Goal: Transaction & Acquisition: Purchase product/service

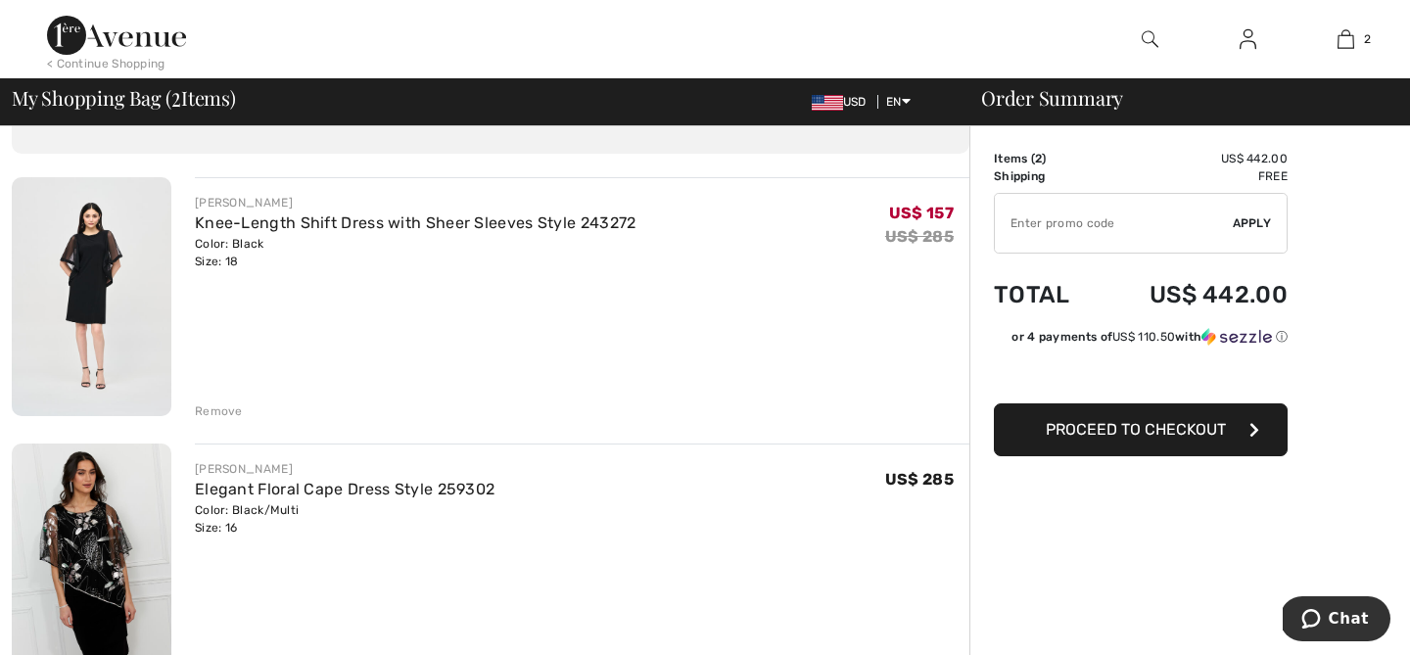
scroll to position [117, 0]
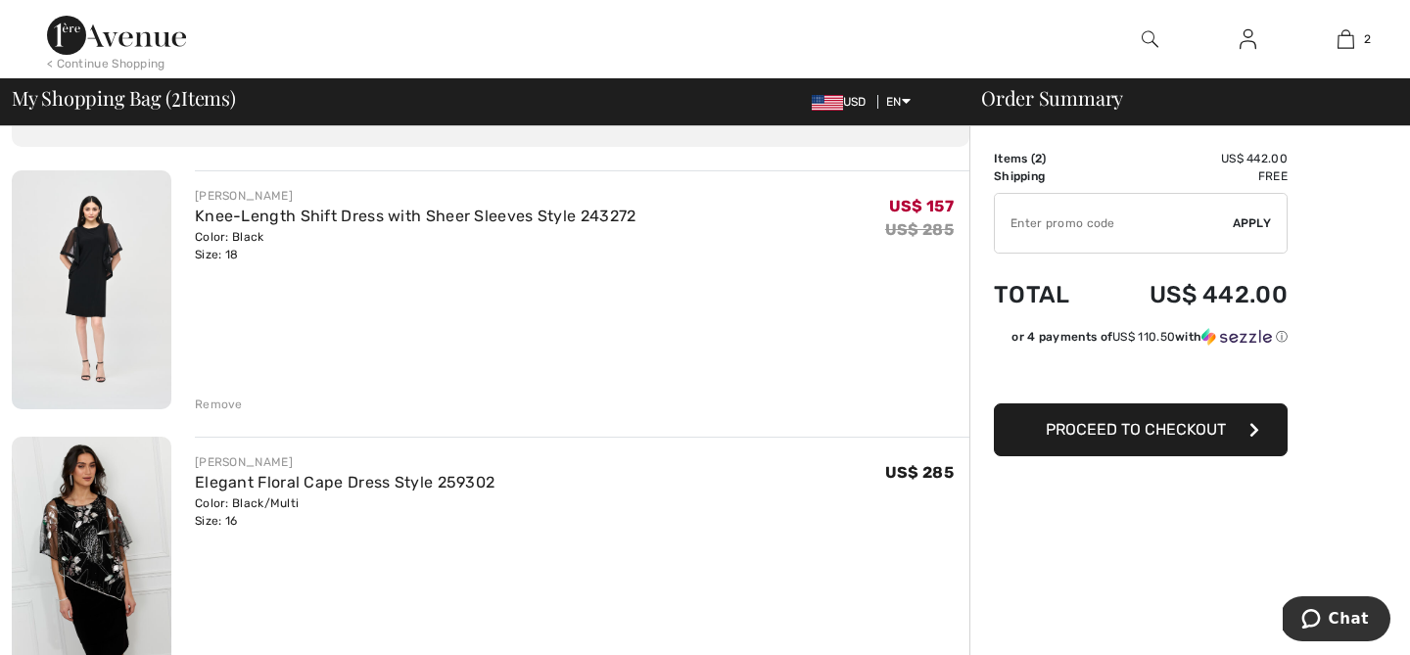
click at [225, 400] on div "Remove" at bounding box center [219, 405] width 48 height 18
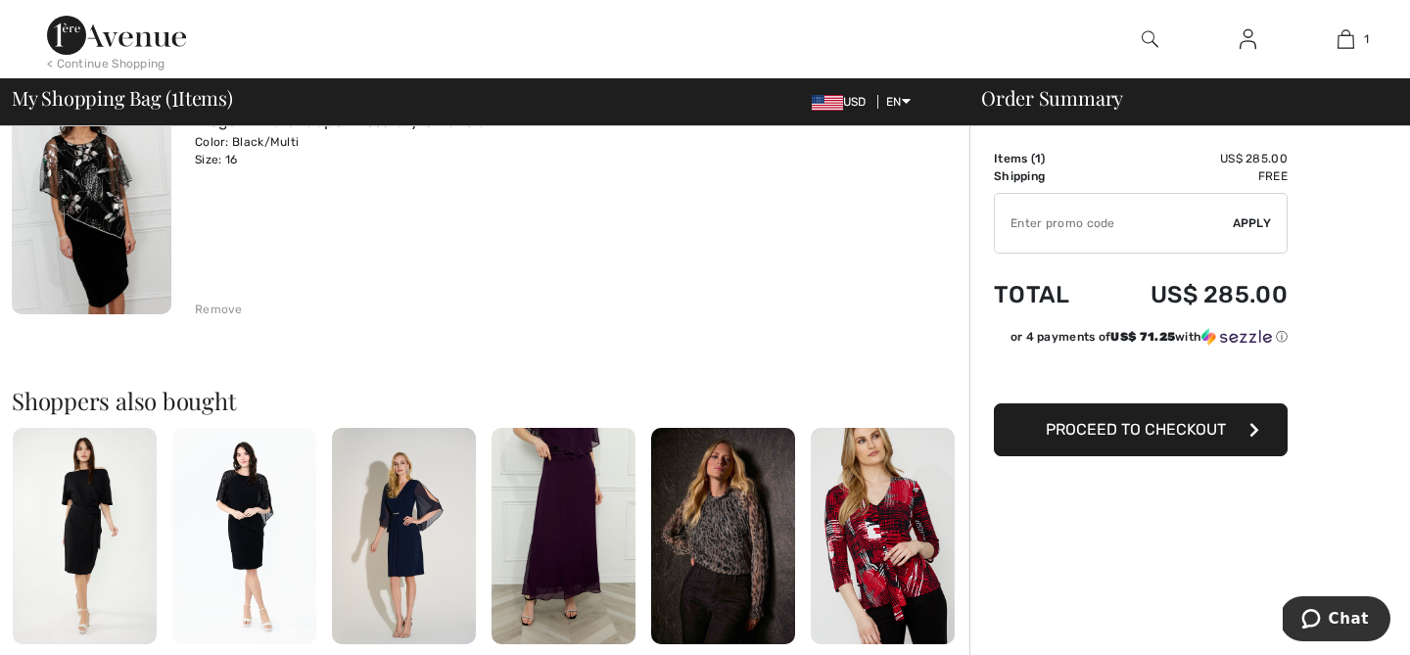
scroll to position [225, 0]
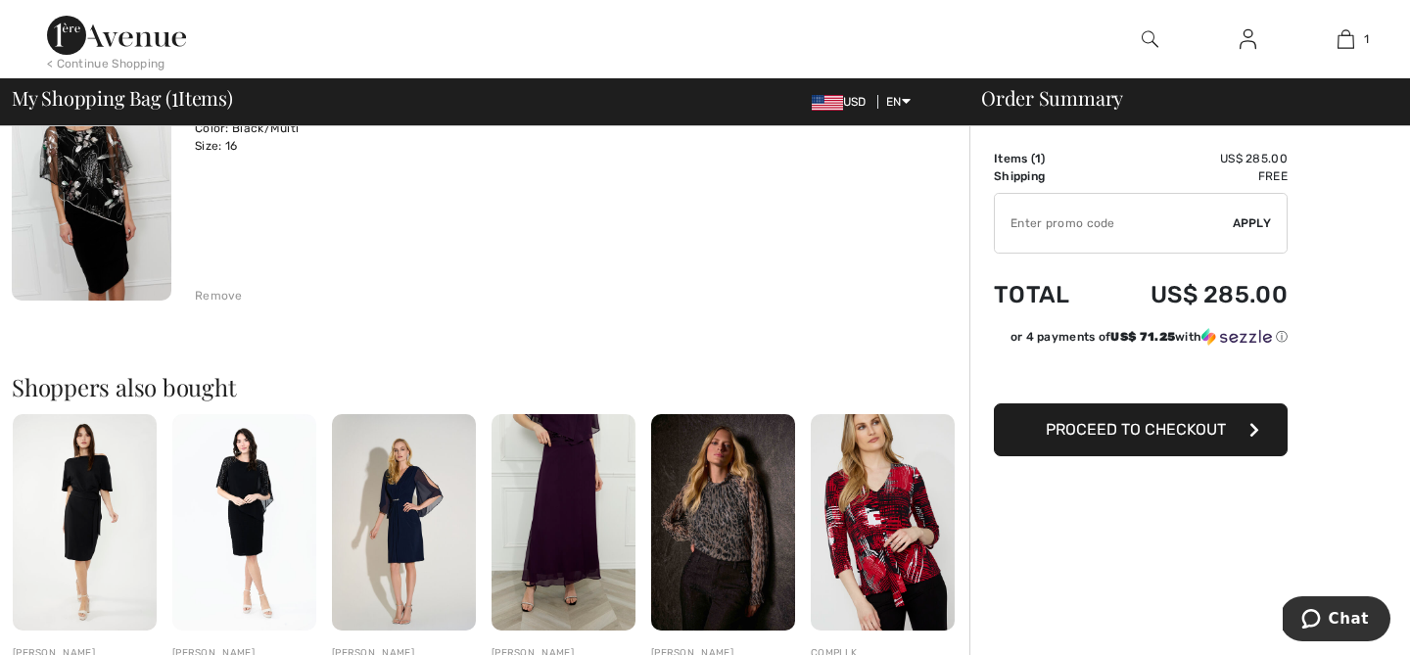
click at [230, 292] on div "Remove" at bounding box center [219, 296] width 48 height 18
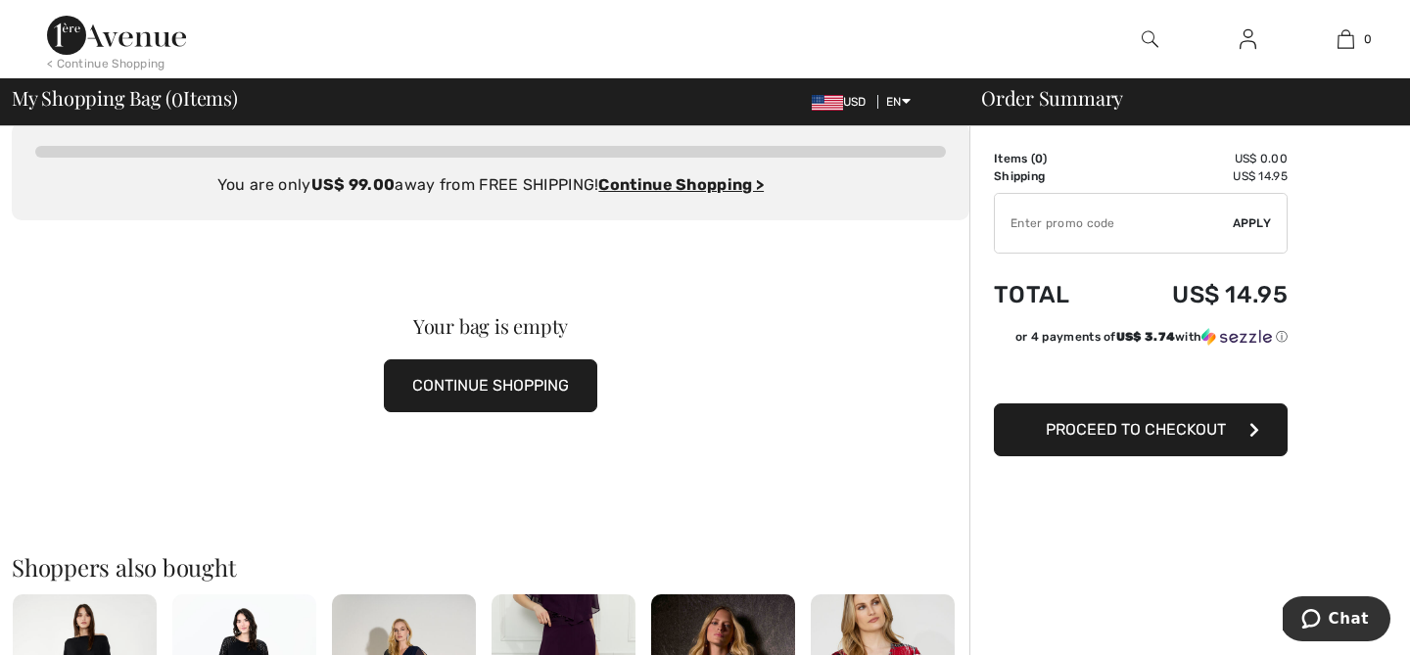
scroll to position [0, 0]
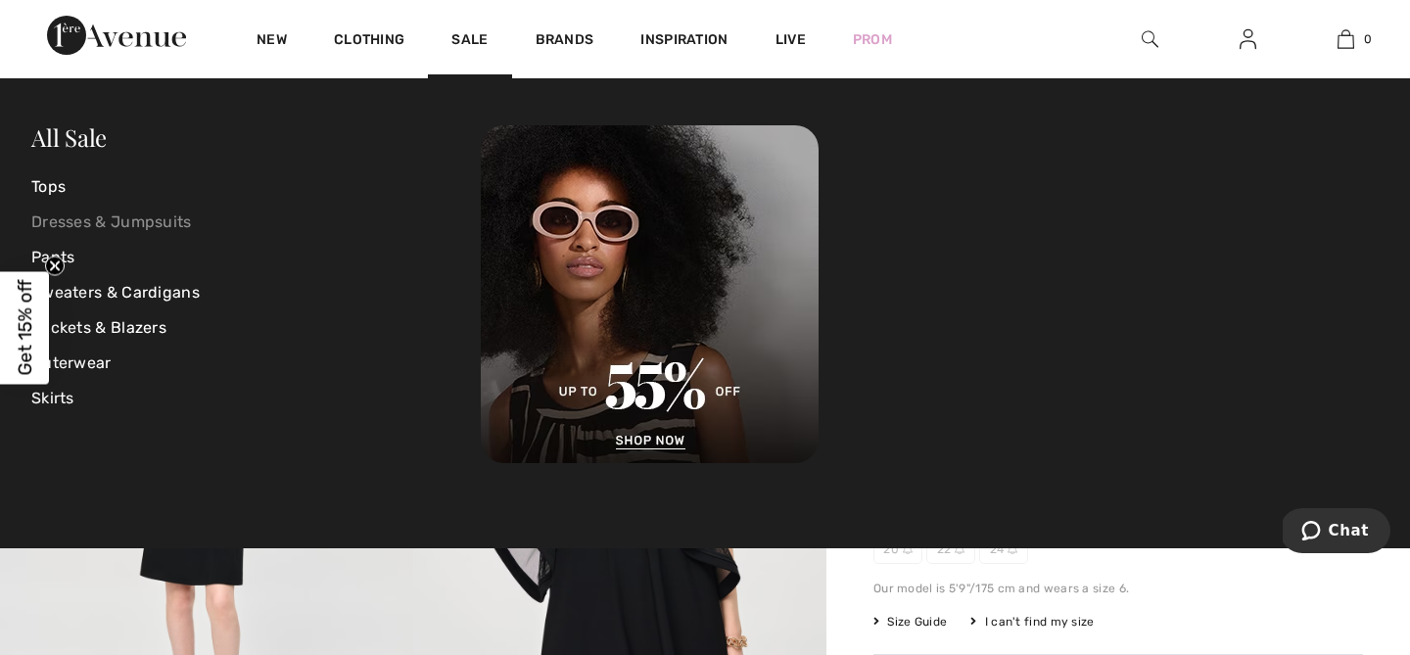
click at [103, 218] on link "Dresses & Jumpsuits" at bounding box center [256, 222] width 450 height 35
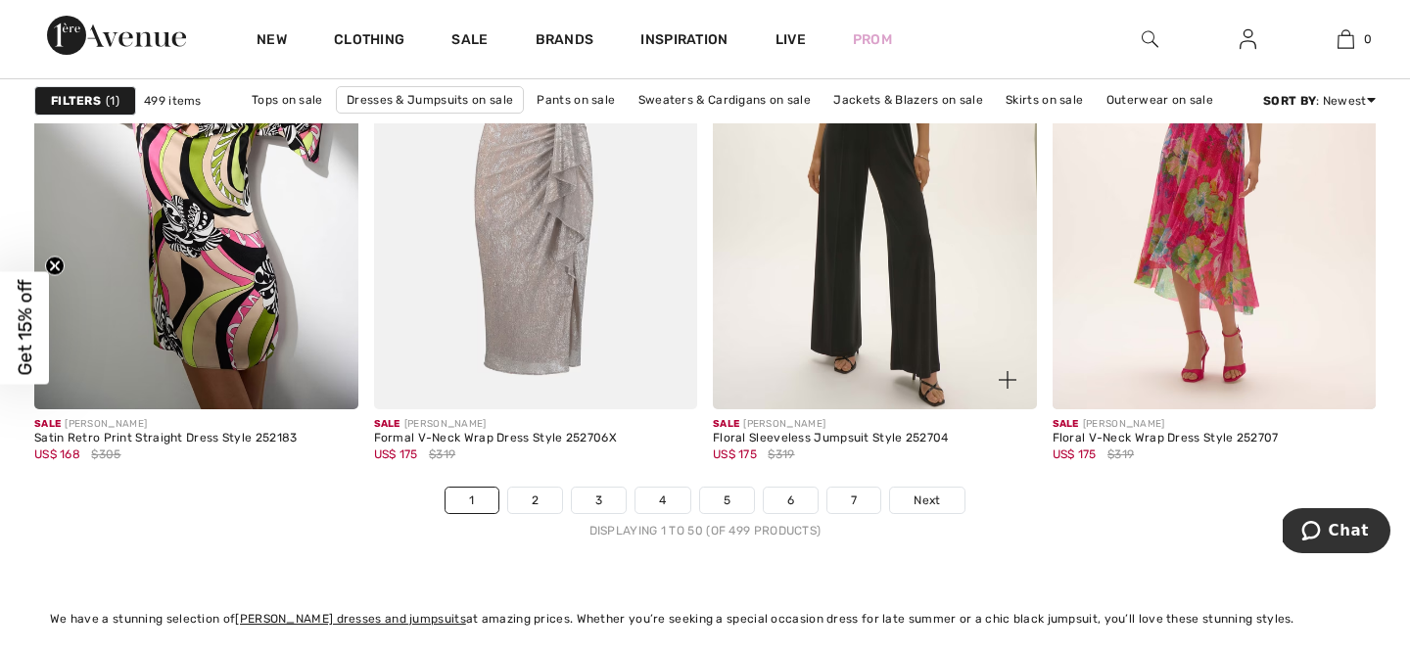
scroll to position [8700, 0]
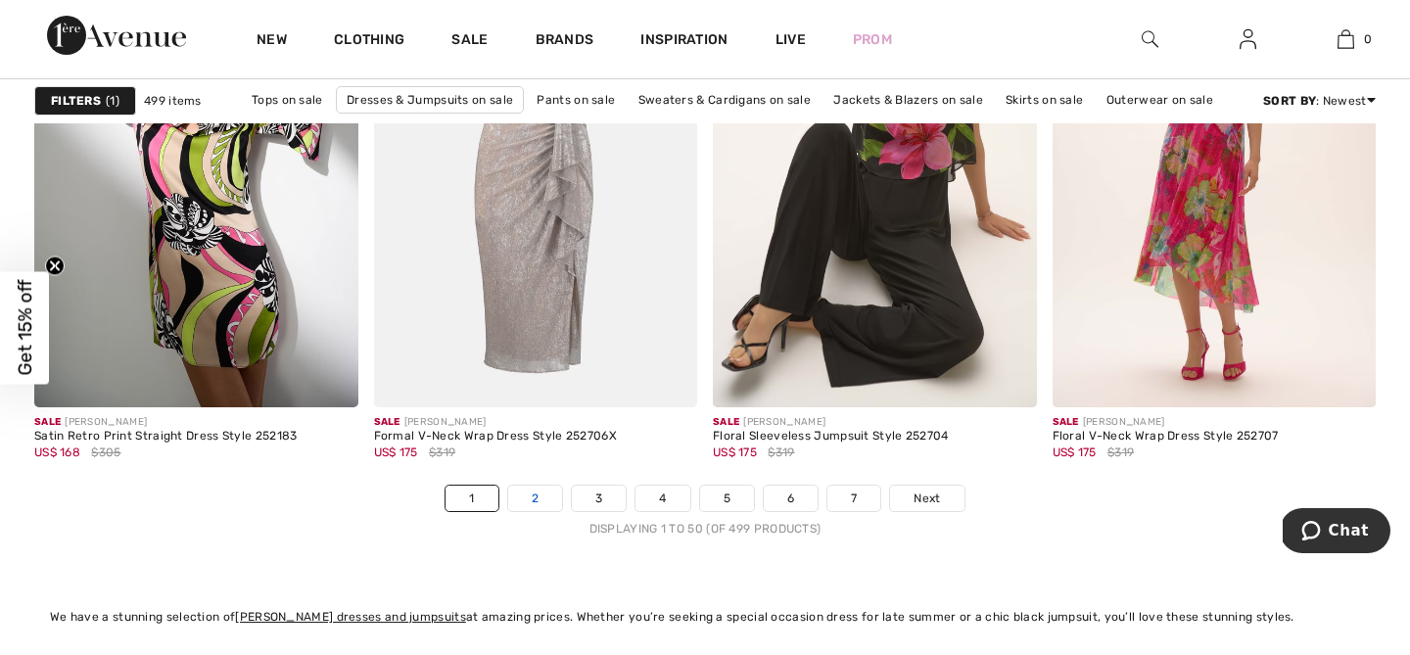
click at [545, 500] on link "2" at bounding box center [535, 498] width 54 height 25
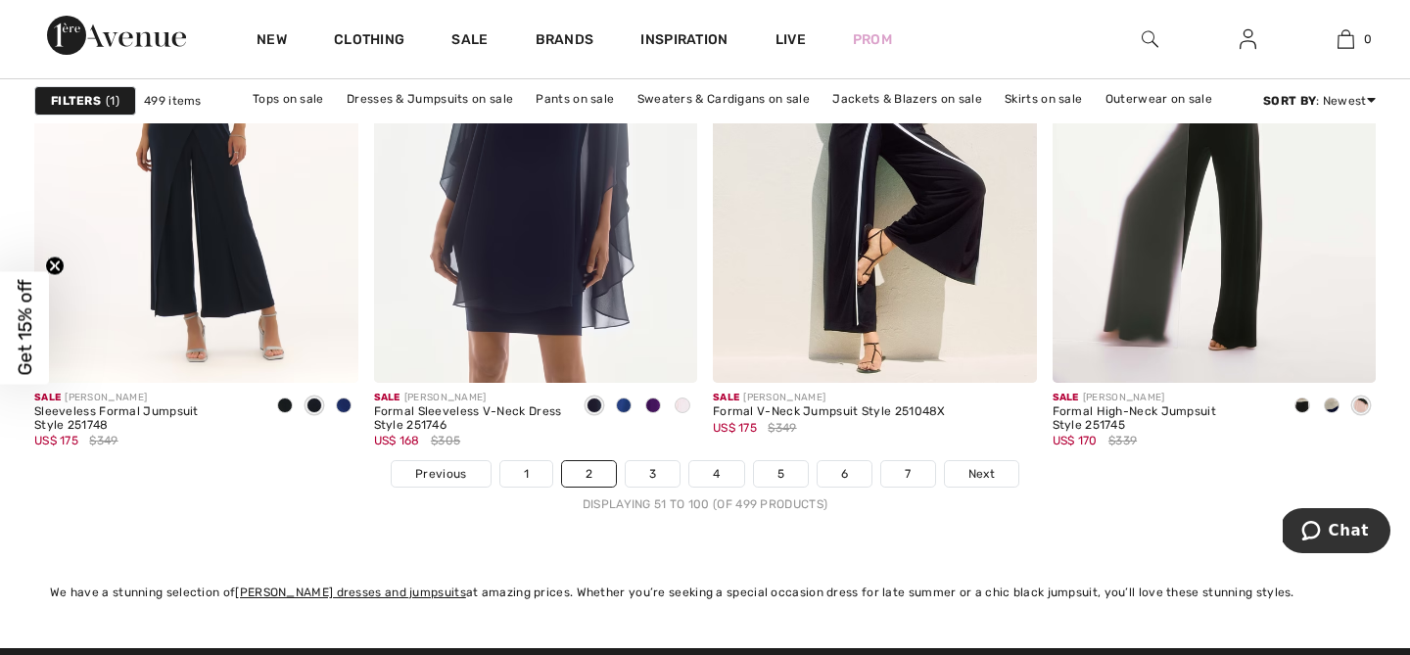
scroll to position [8731, 0]
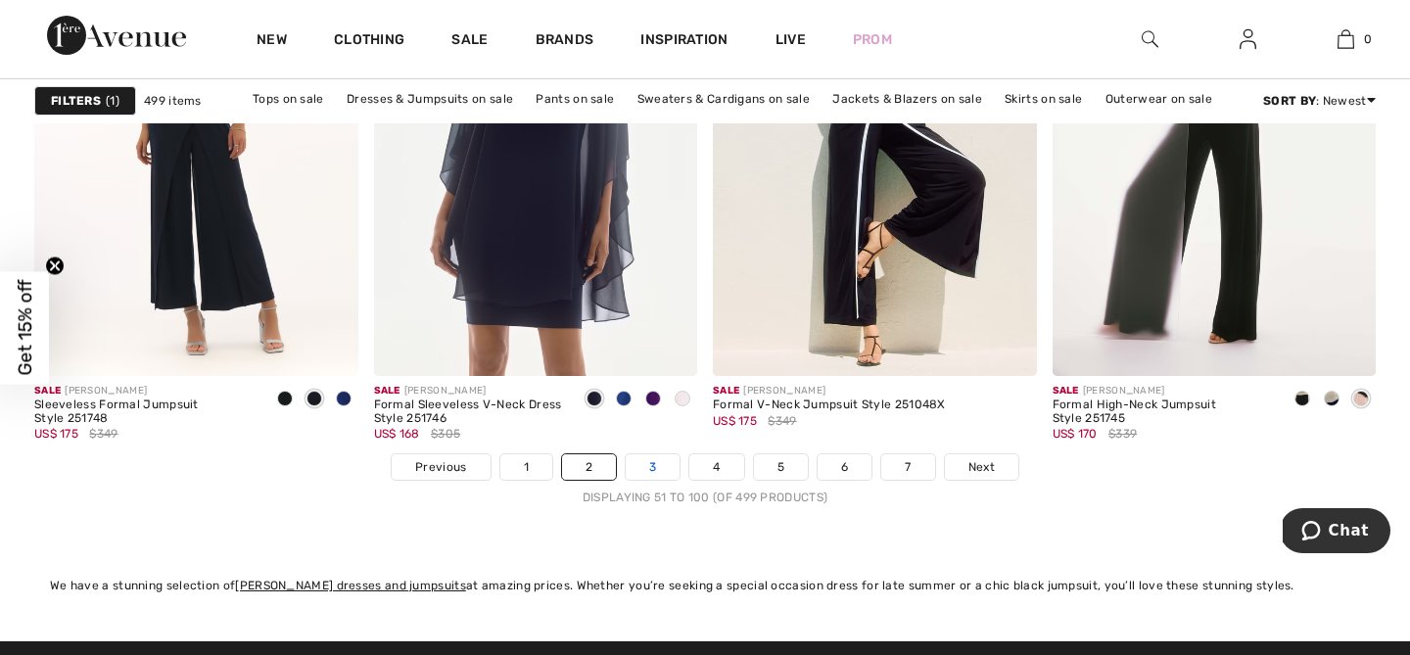
click at [649, 471] on link "3" at bounding box center [653, 466] width 54 height 25
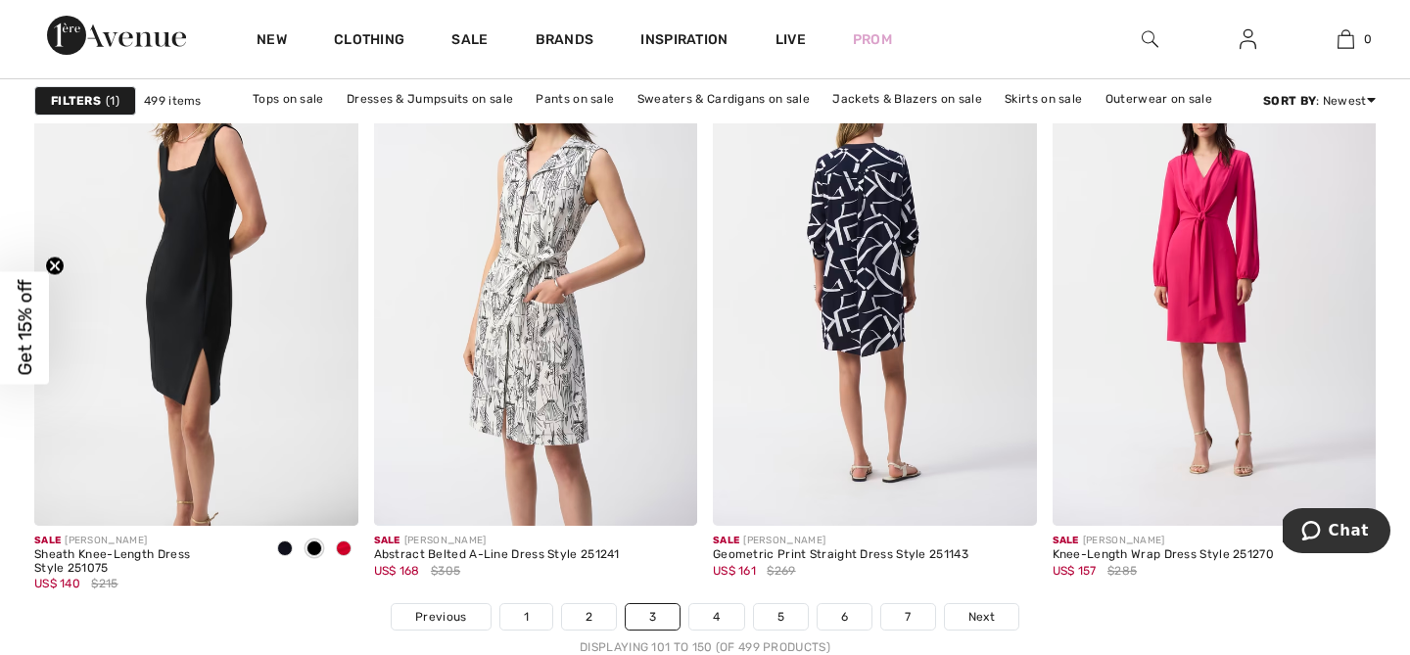
scroll to position [8600, 0]
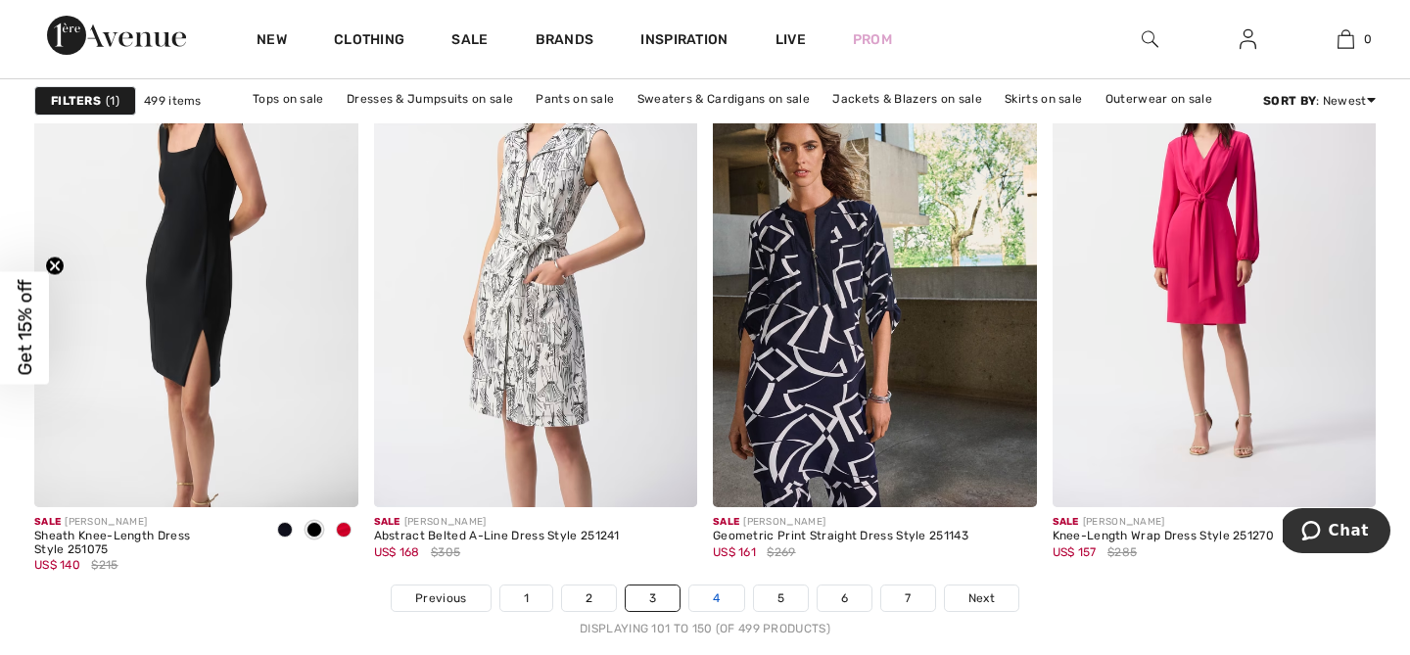
click at [720, 592] on link "4" at bounding box center [717, 598] width 54 height 25
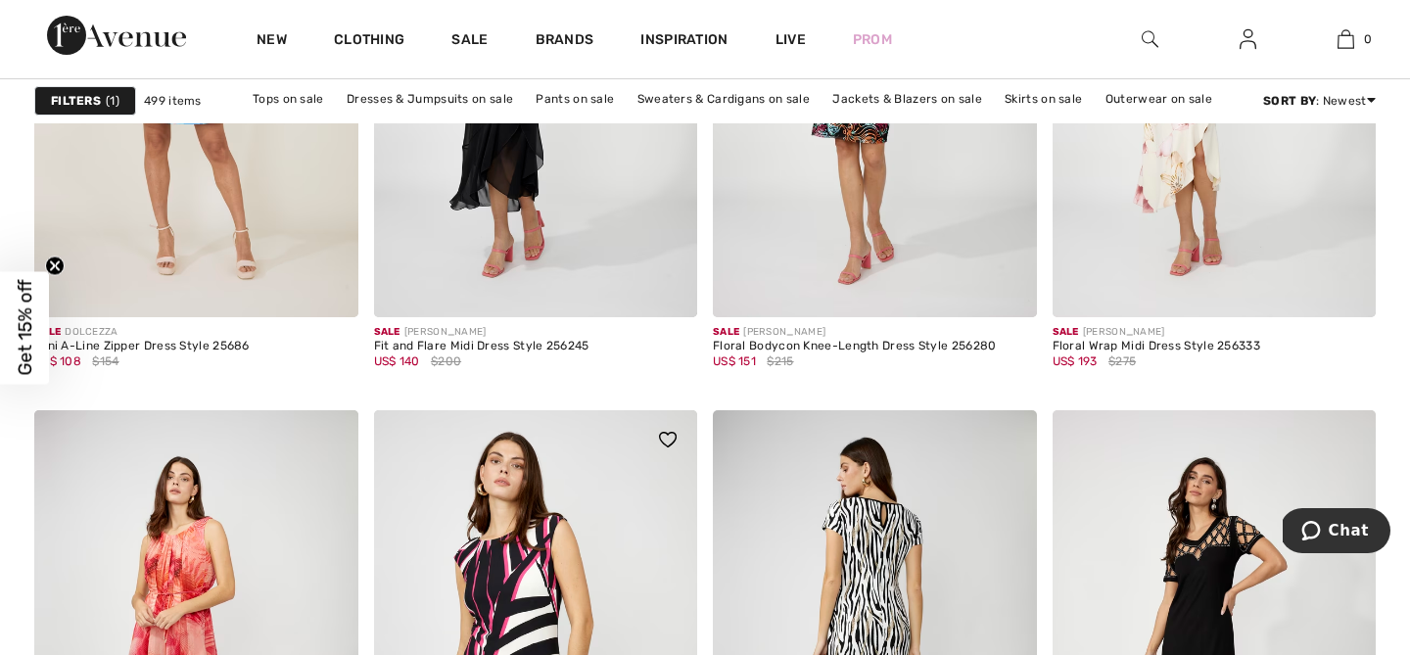
scroll to position [6224, 0]
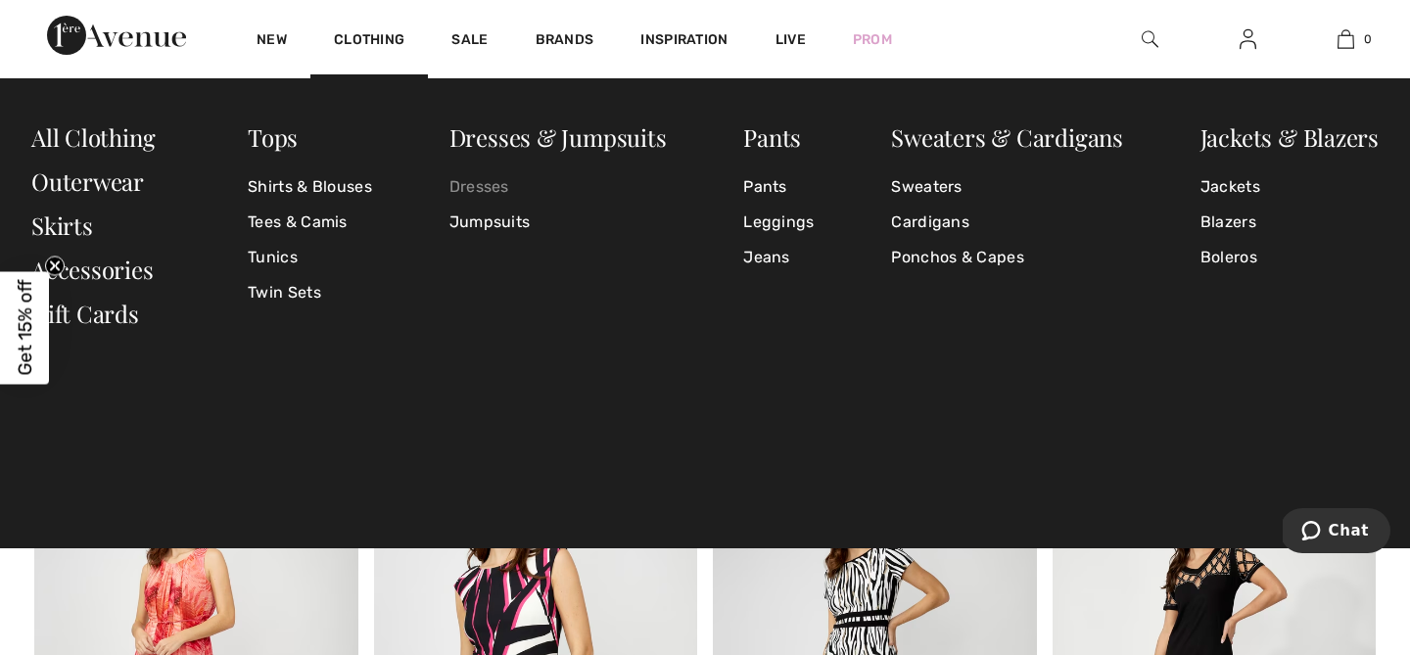
click at [486, 179] on link "Dresses" at bounding box center [558, 186] width 217 height 35
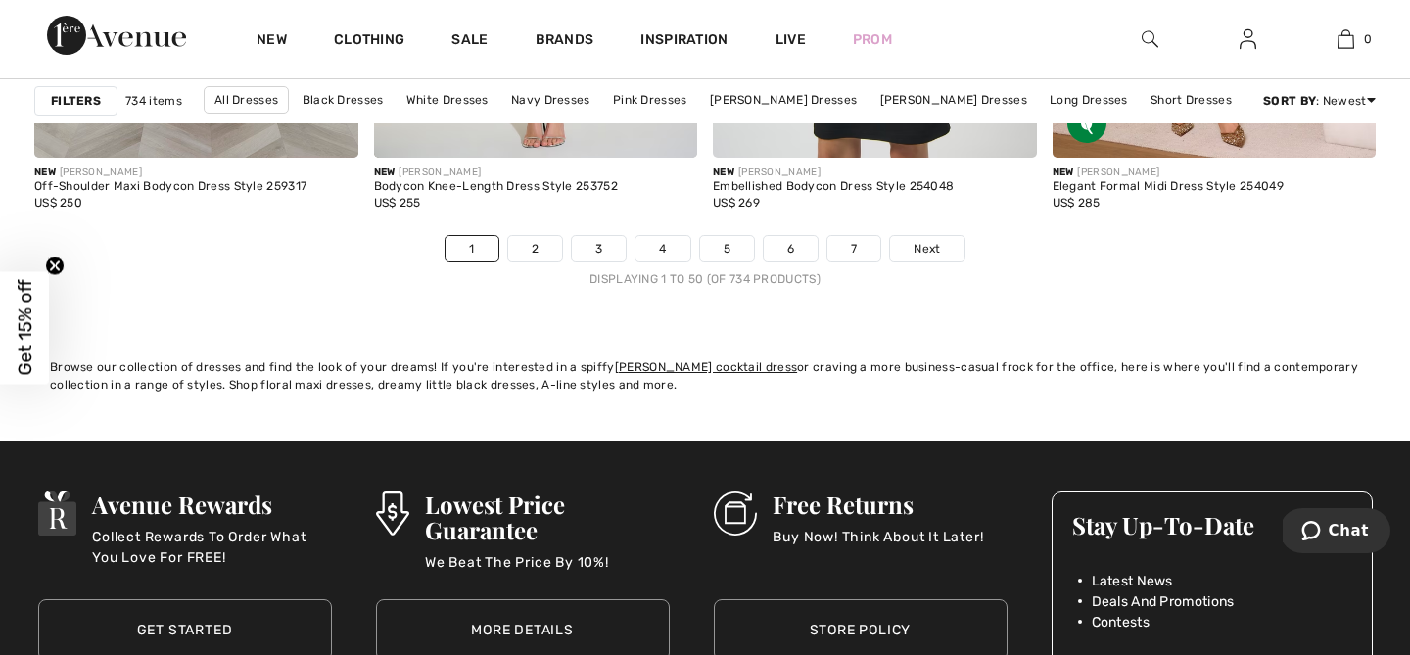
scroll to position [8954, 0]
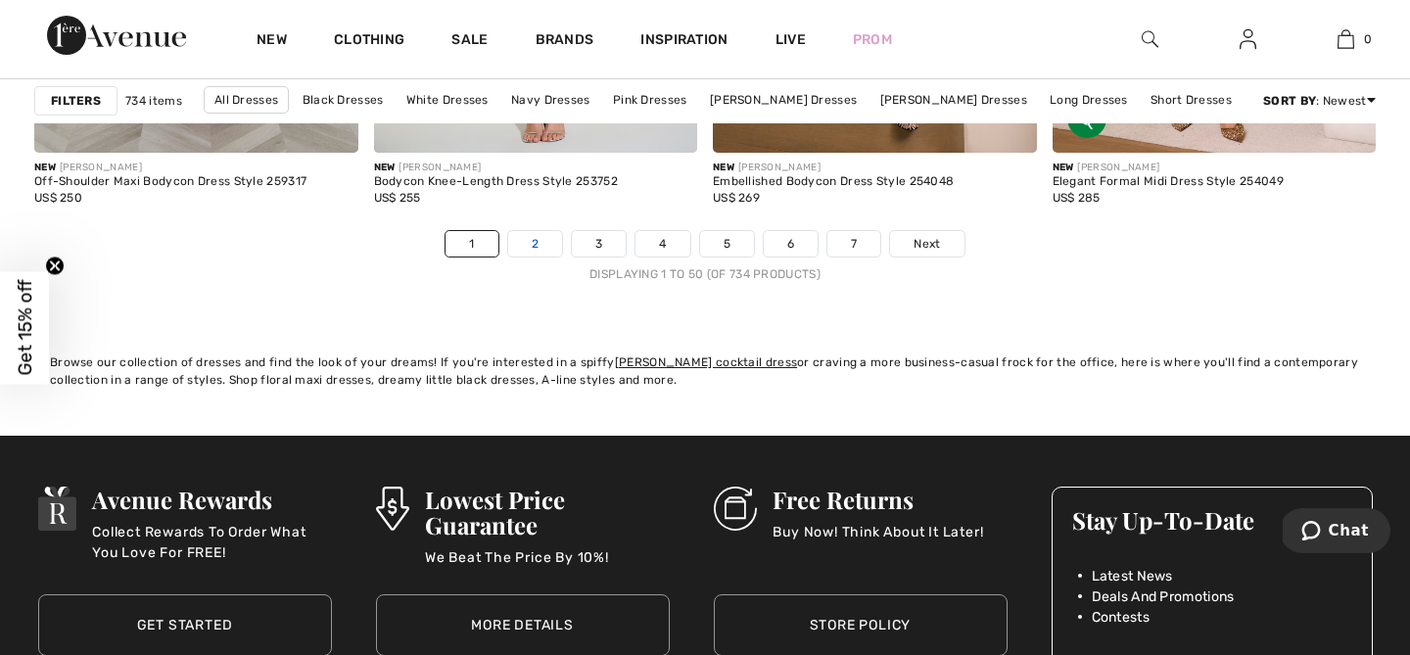
click at [535, 232] on link "2" at bounding box center [535, 243] width 54 height 25
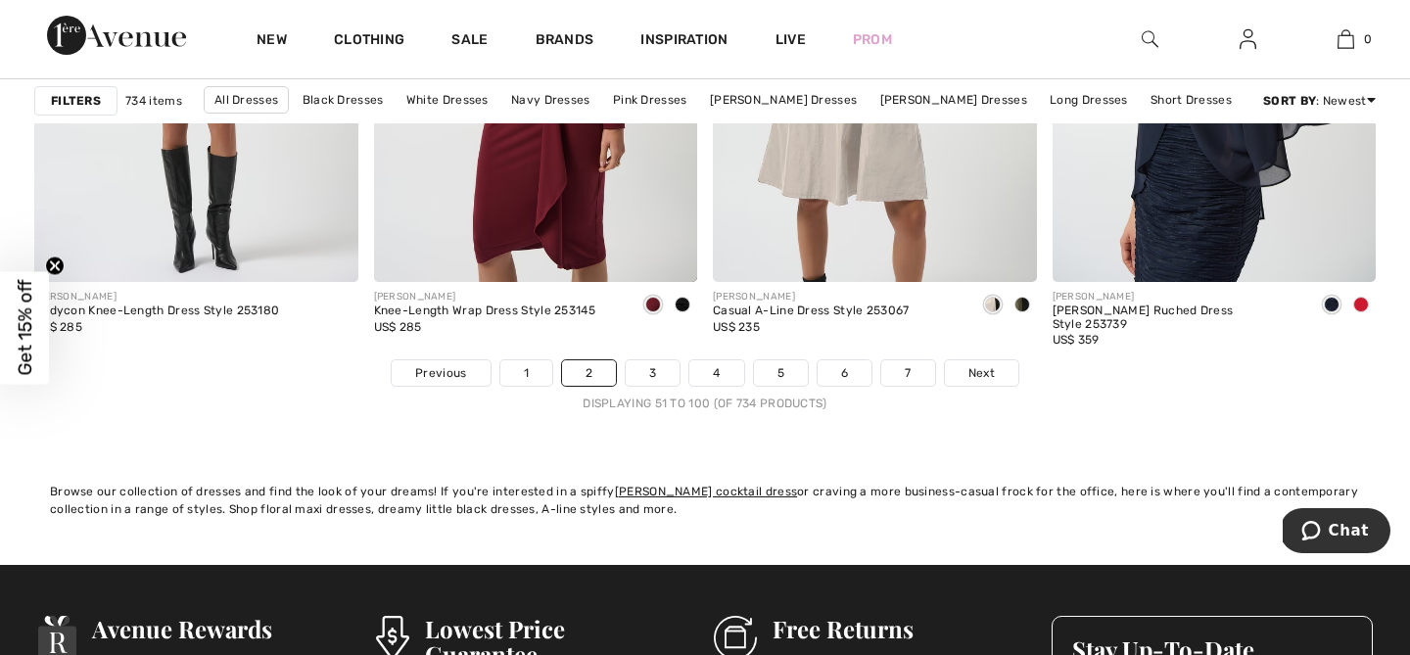
scroll to position [8831, 0]
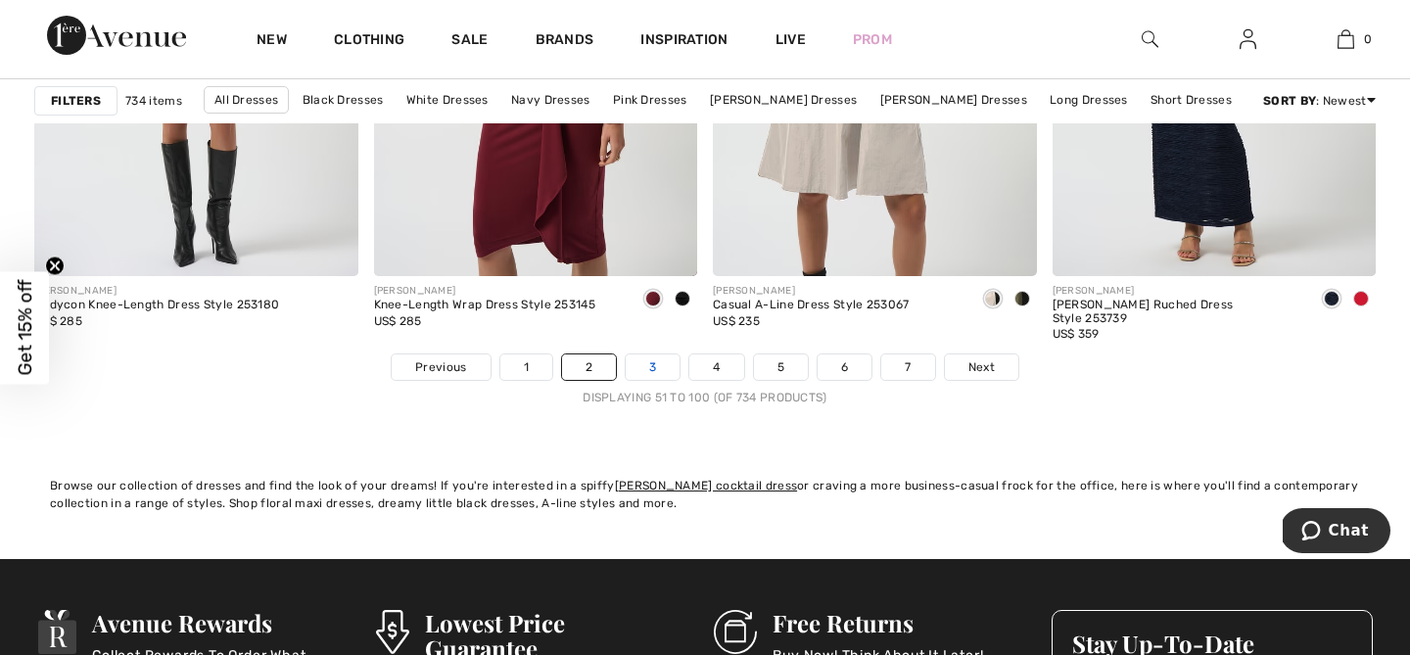
click at [651, 368] on link "3" at bounding box center [653, 367] width 54 height 25
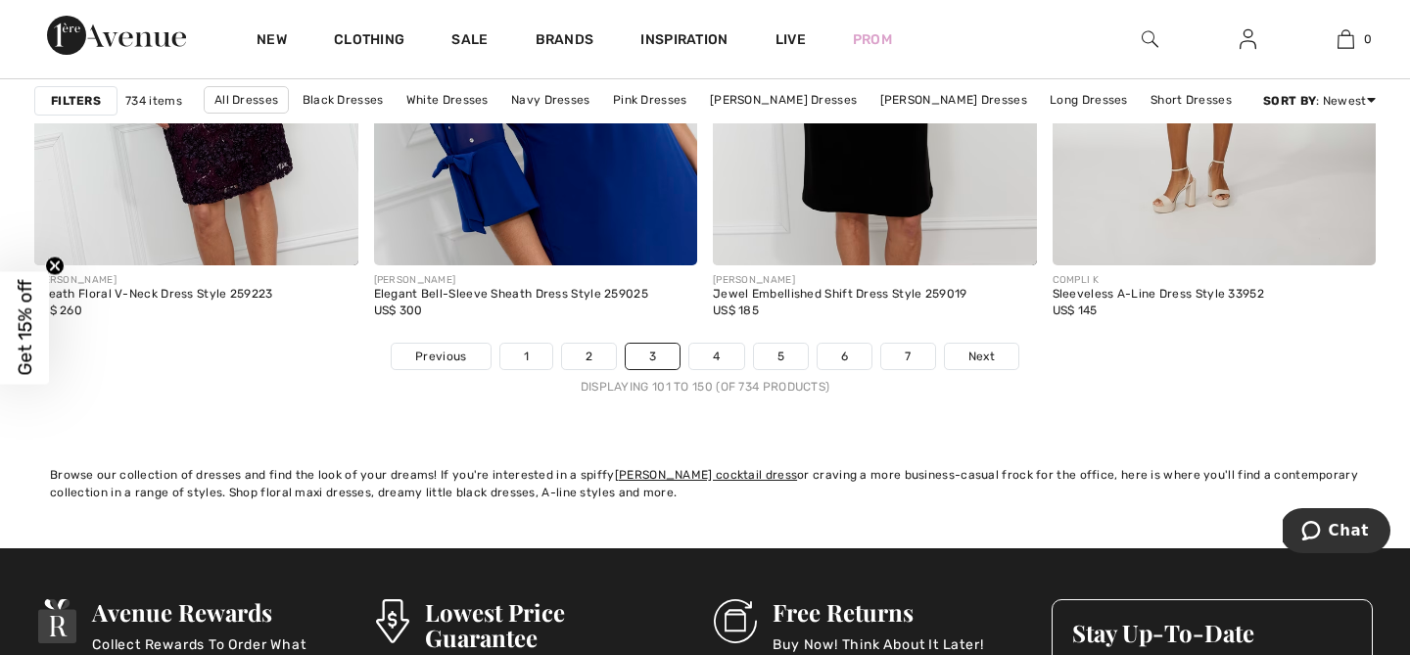
scroll to position [8852, 0]
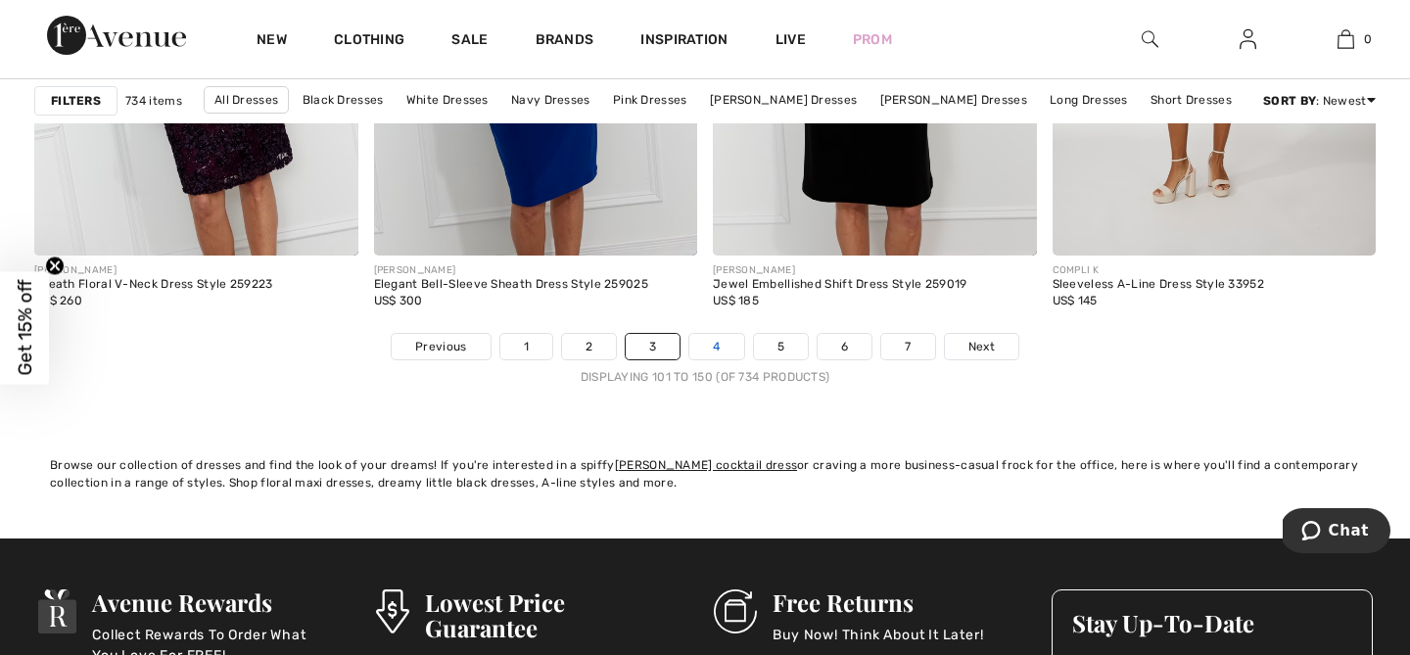
click at [718, 346] on link "4" at bounding box center [717, 346] width 54 height 25
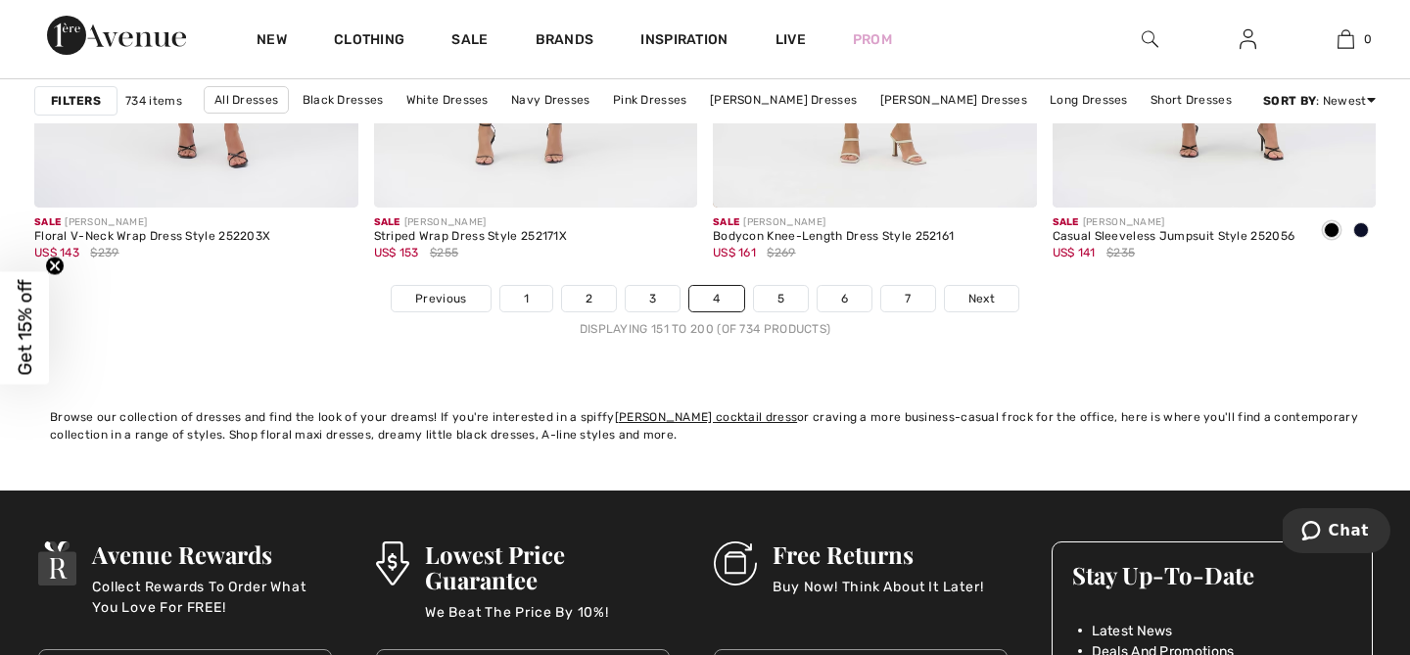
scroll to position [8897, 0]
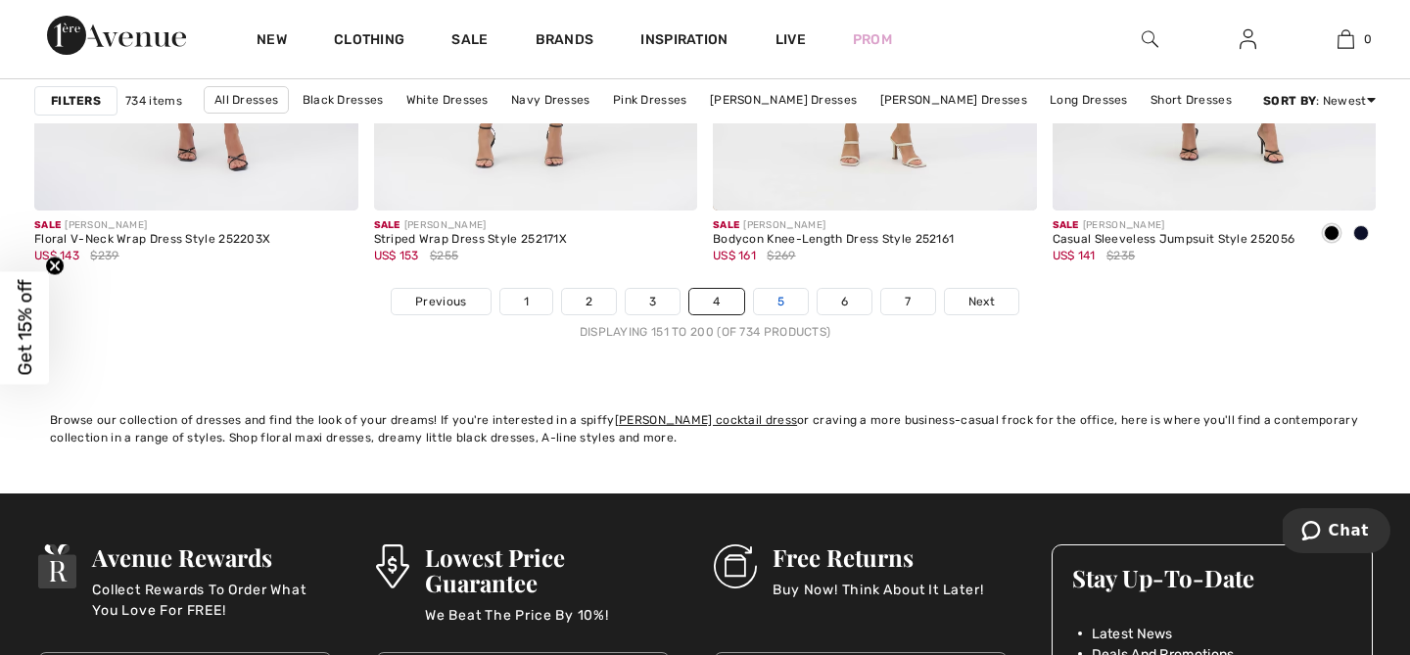
click at [779, 296] on link "5" at bounding box center [781, 301] width 54 height 25
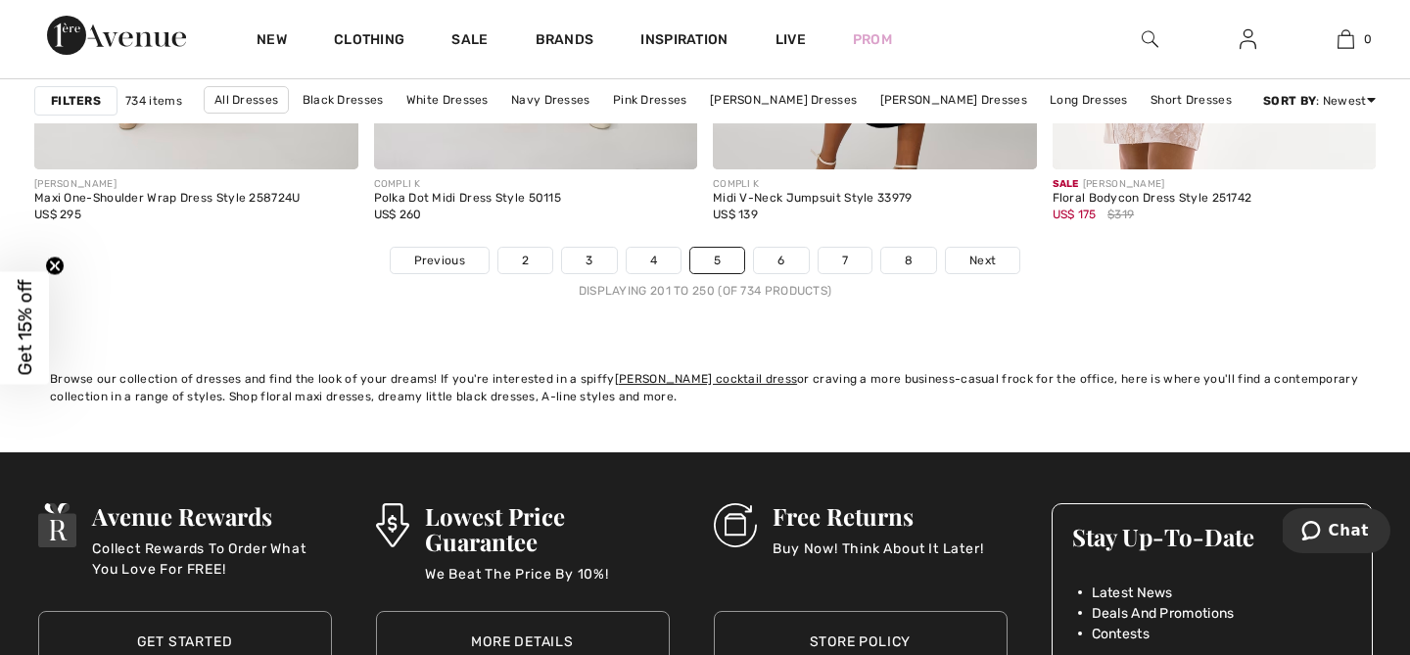
scroll to position [8932, 0]
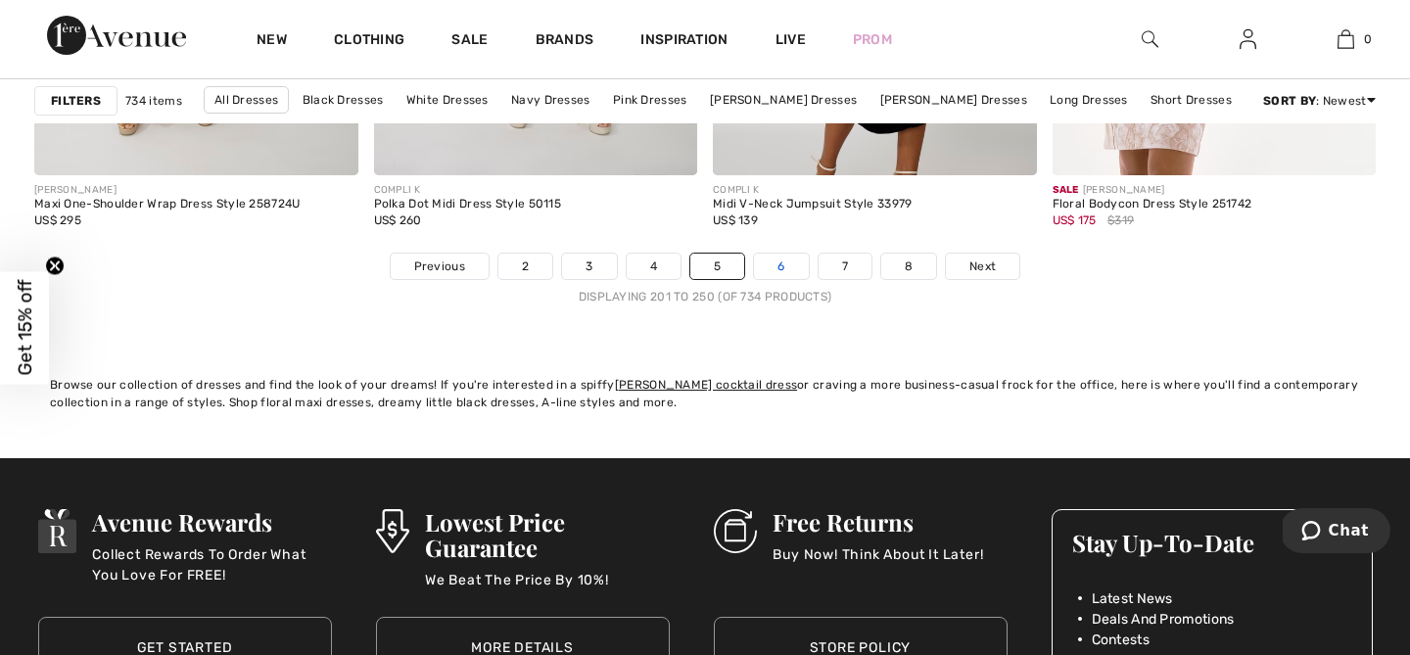
click at [785, 264] on link "6" at bounding box center [781, 266] width 54 height 25
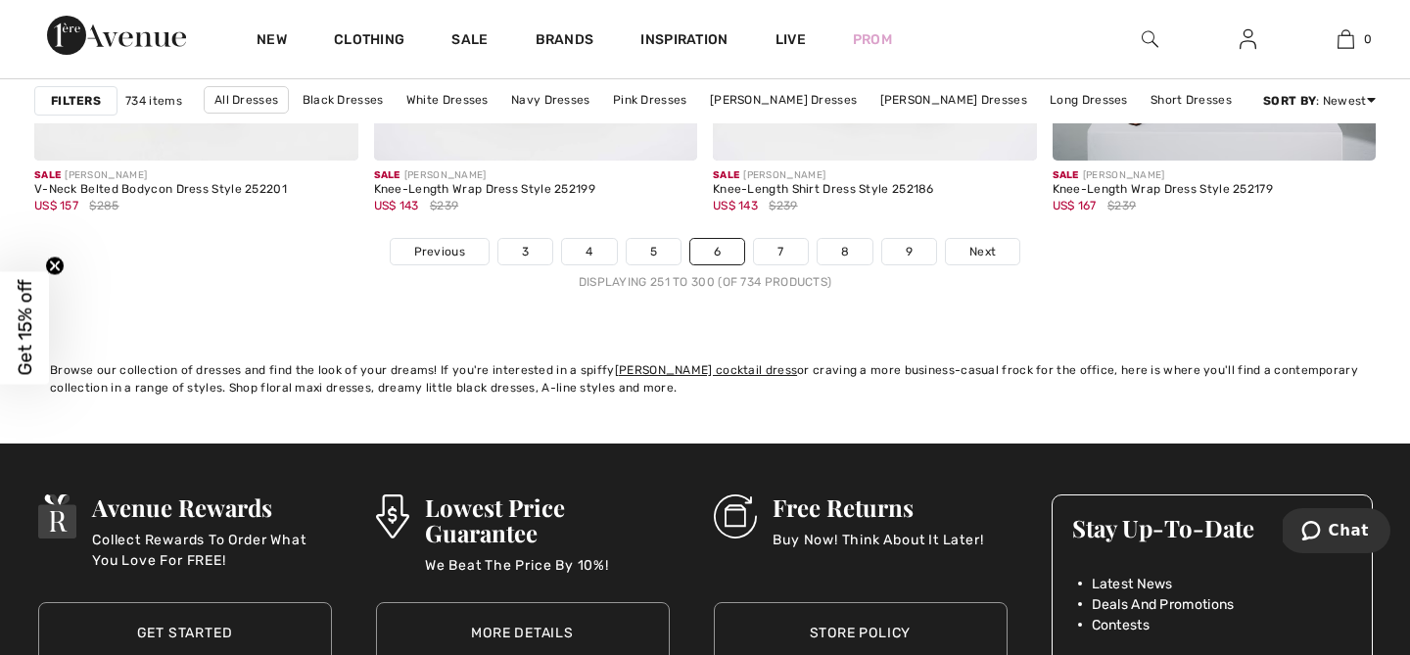
scroll to position [9002, 0]
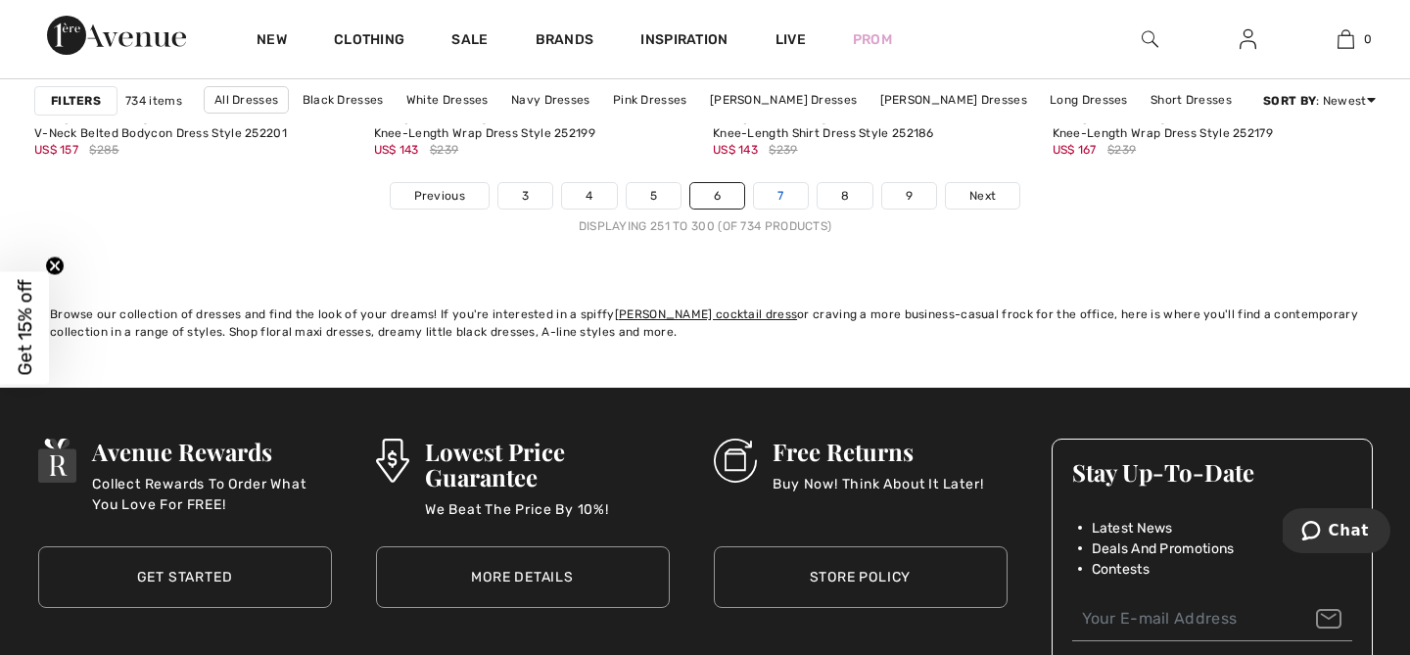
click at [790, 193] on link "7" at bounding box center [780, 195] width 53 height 25
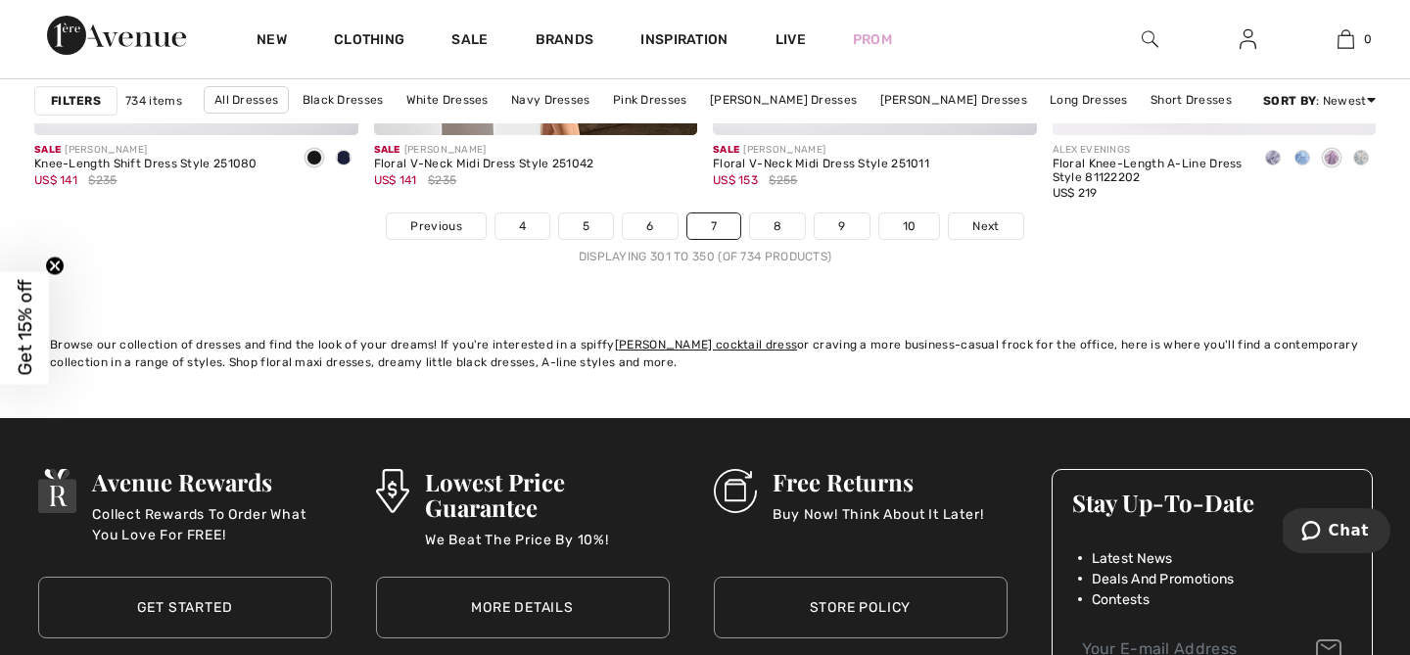
scroll to position [9031, 0]
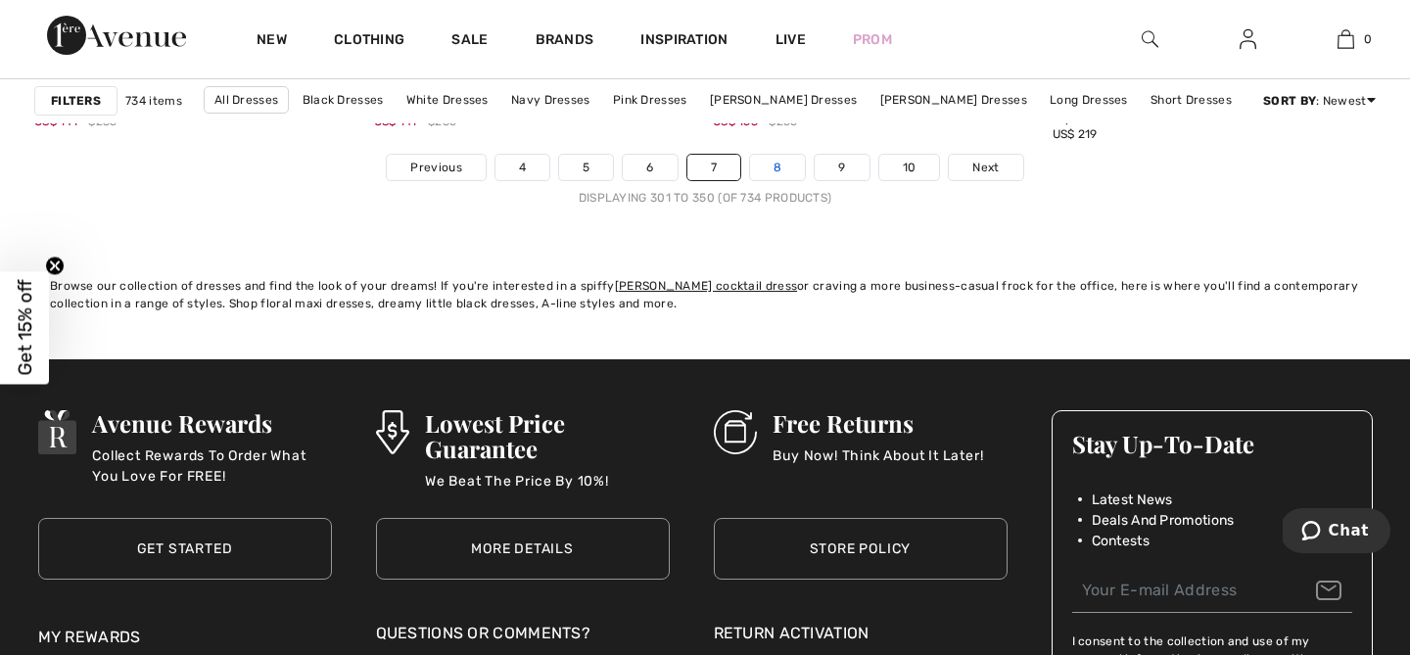
click at [775, 165] on link "8" at bounding box center [777, 167] width 55 height 25
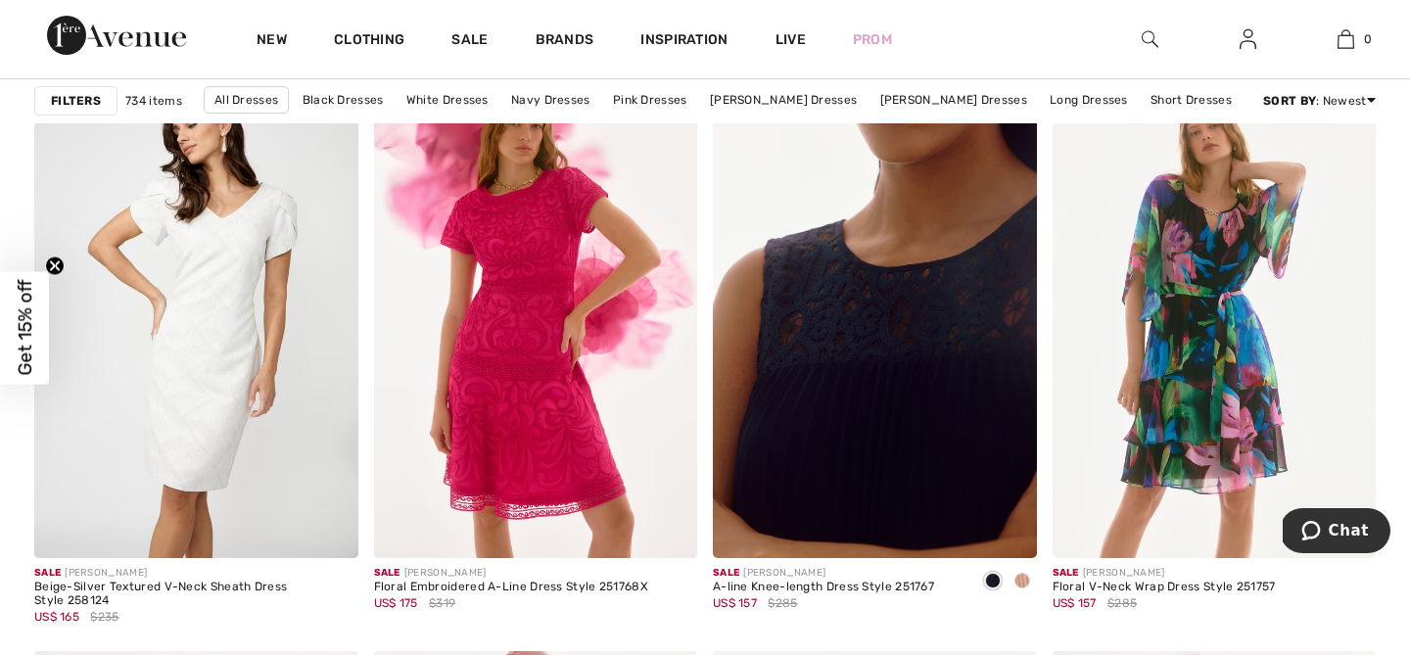
scroll to position [1504, 0]
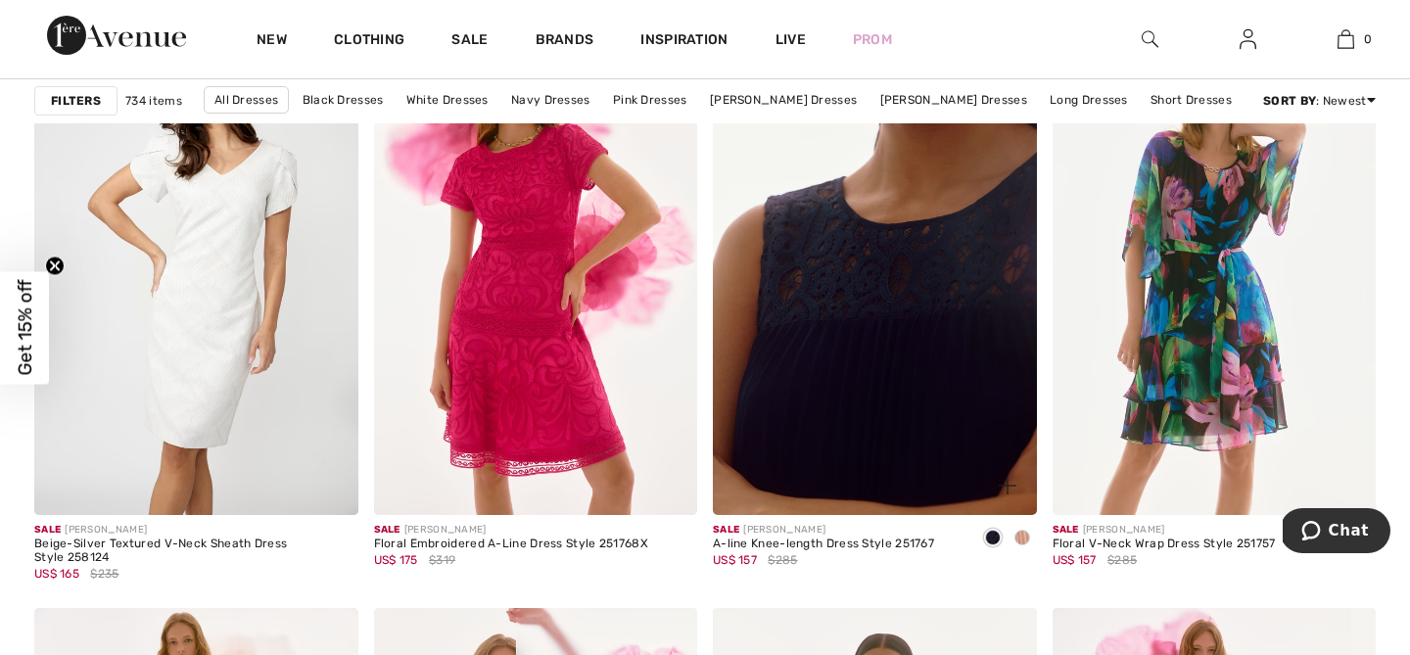
click at [871, 339] on img at bounding box center [875, 273] width 324 height 486
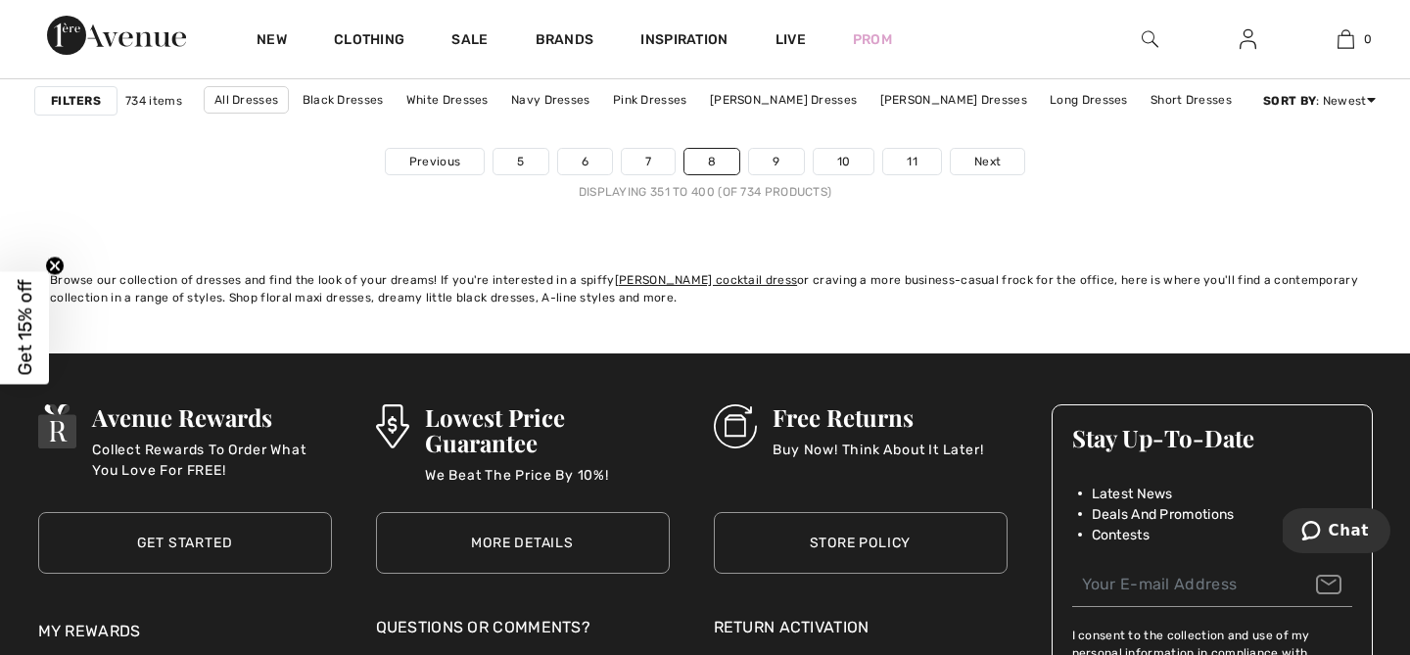
scroll to position [9061, 0]
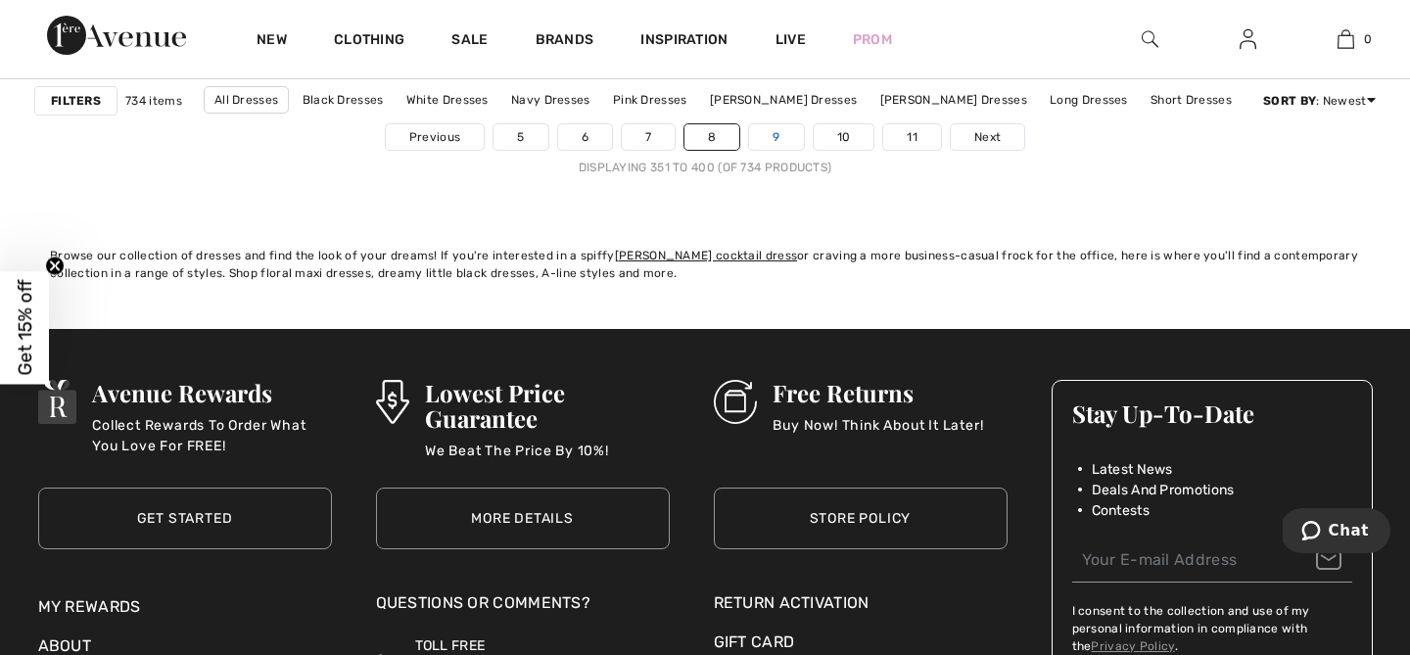
click at [785, 134] on link "9" at bounding box center [776, 136] width 54 height 25
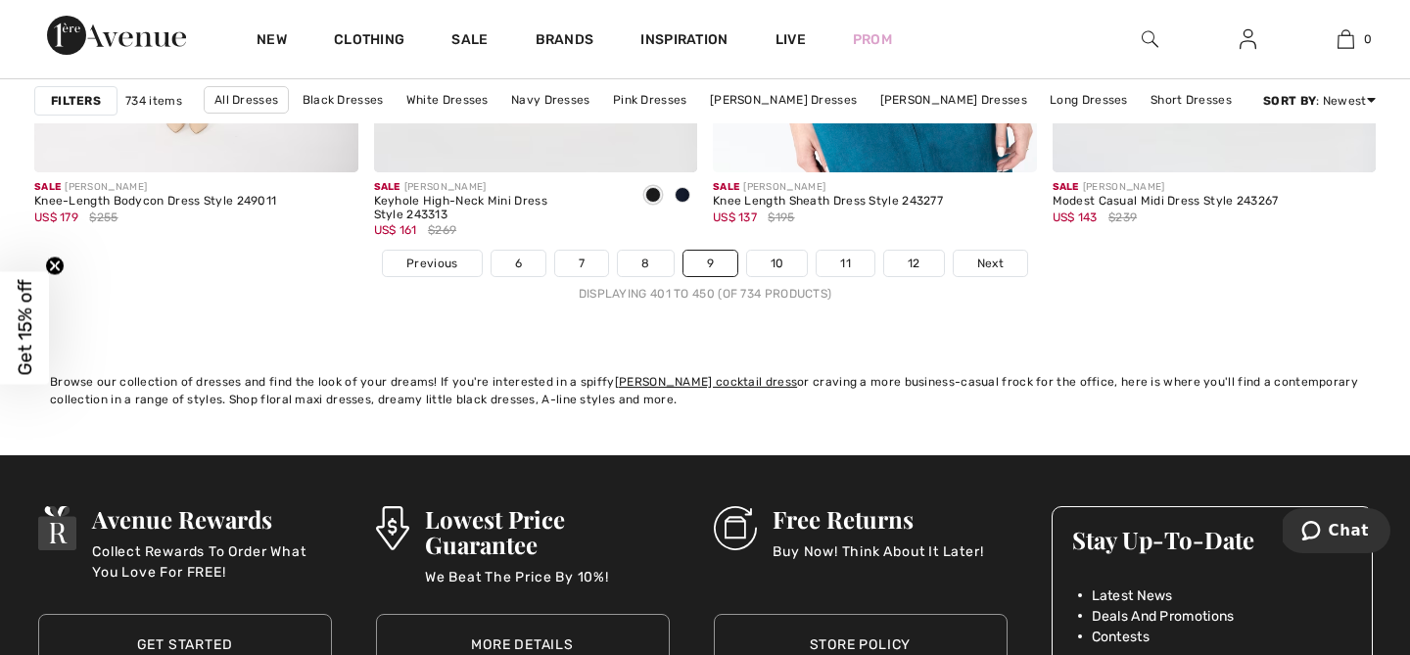
scroll to position [8967, 0]
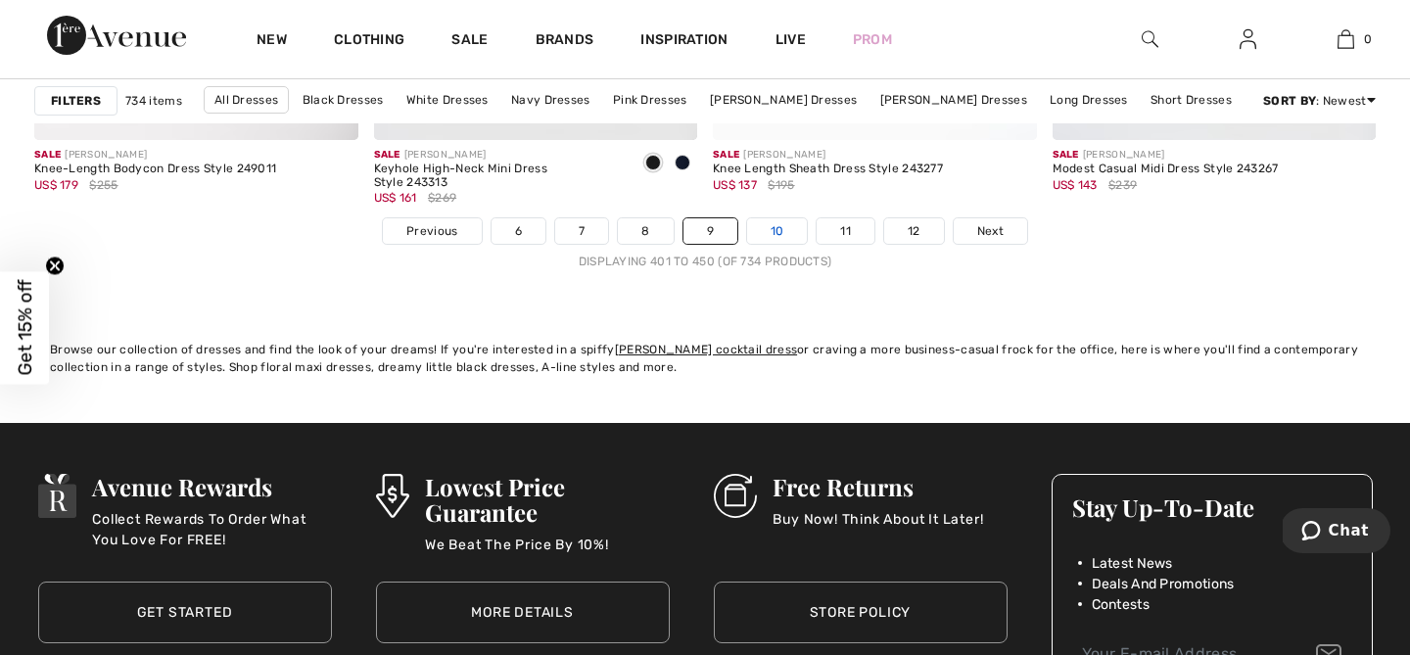
click at [777, 232] on link "10" at bounding box center [777, 230] width 61 height 25
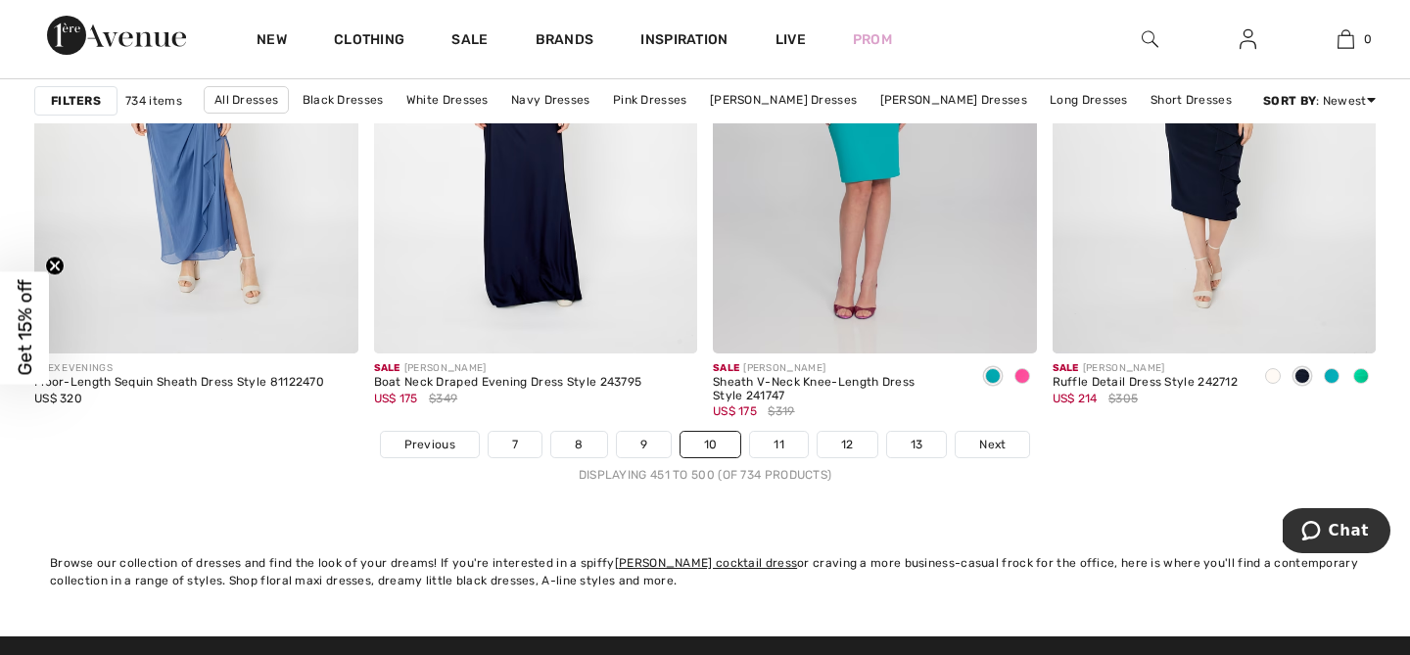
scroll to position [8755, 0]
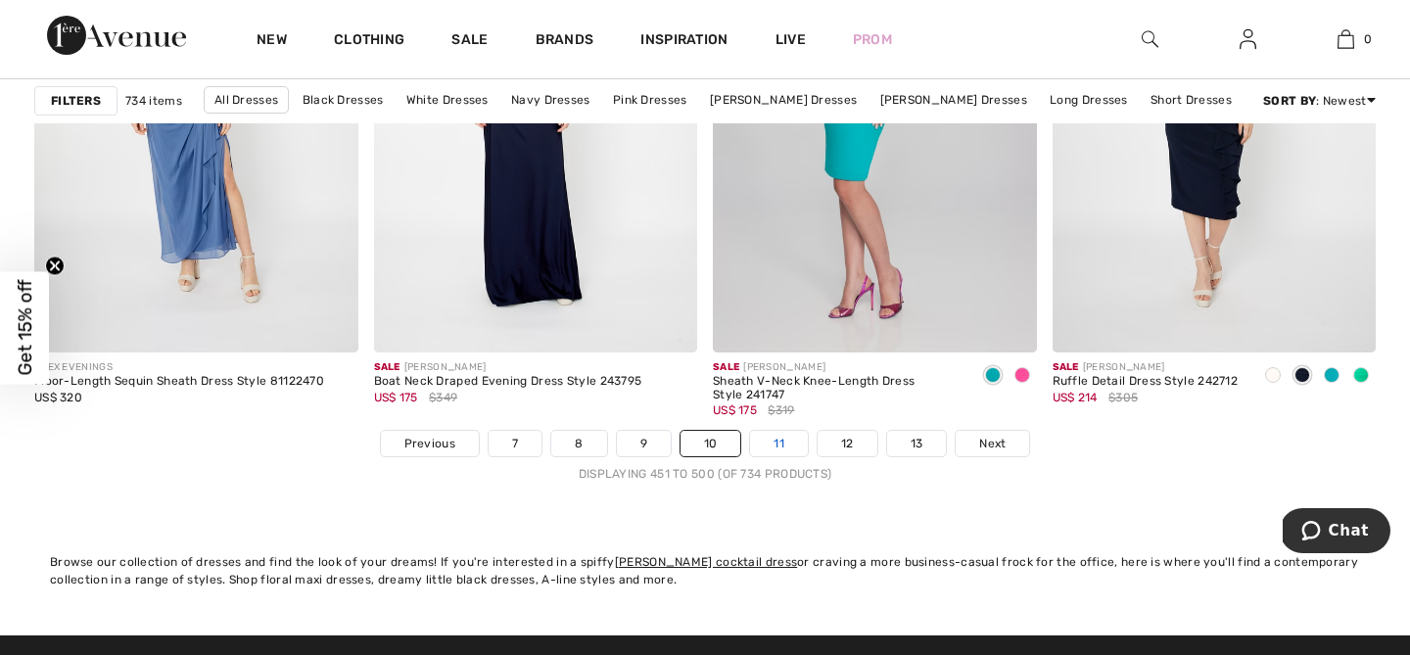
click at [788, 436] on link "11" at bounding box center [779, 443] width 58 height 25
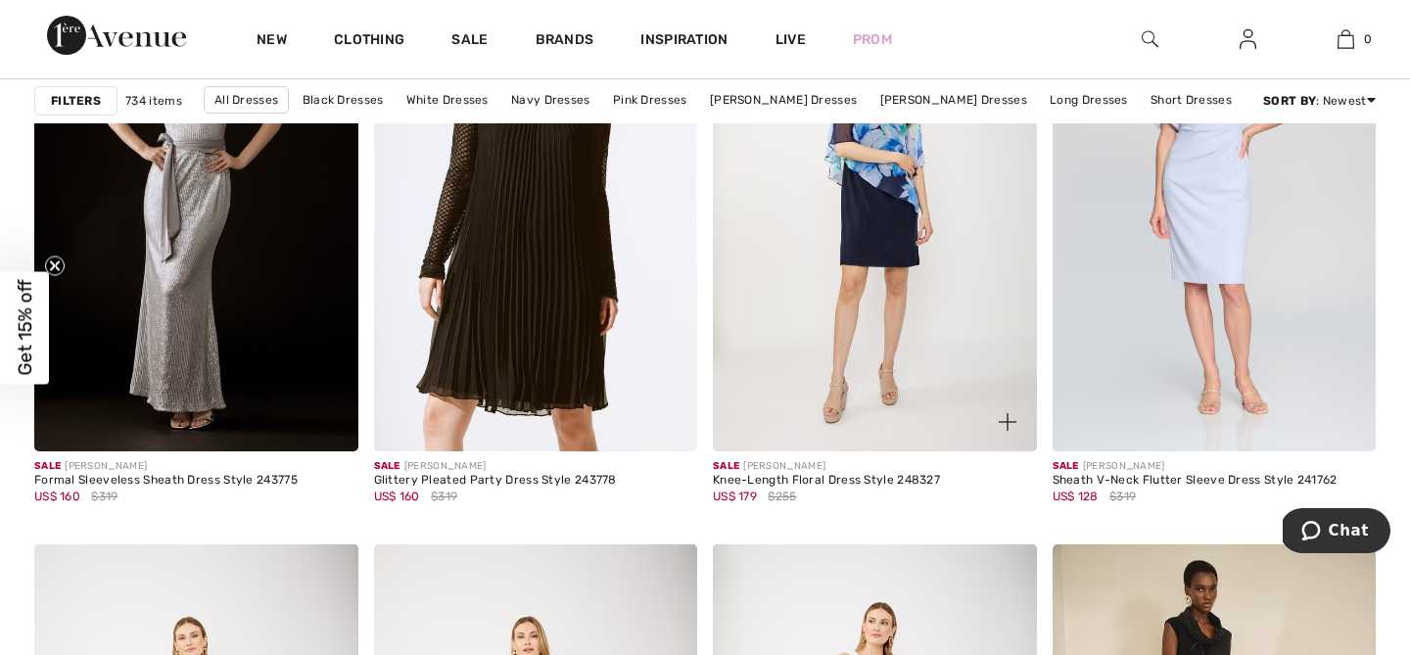
scroll to position [6163, 0]
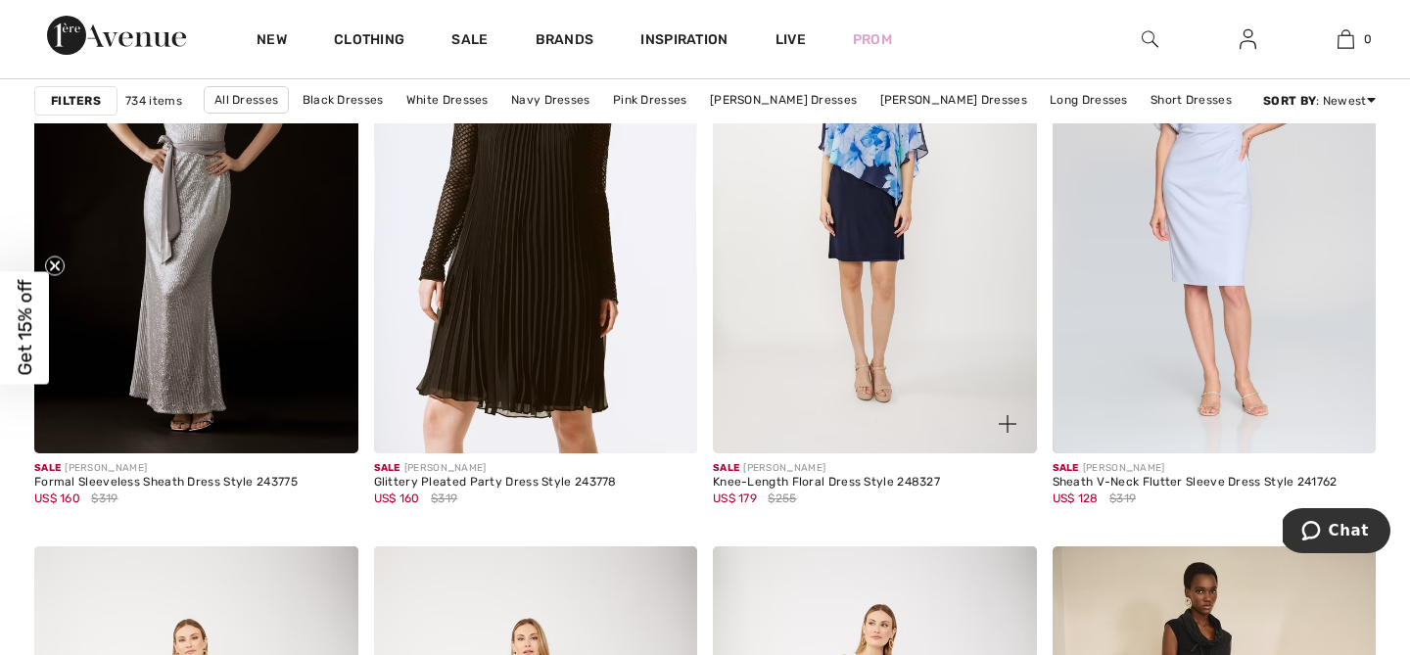
click at [883, 262] on img at bounding box center [875, 211] width 324 height 486
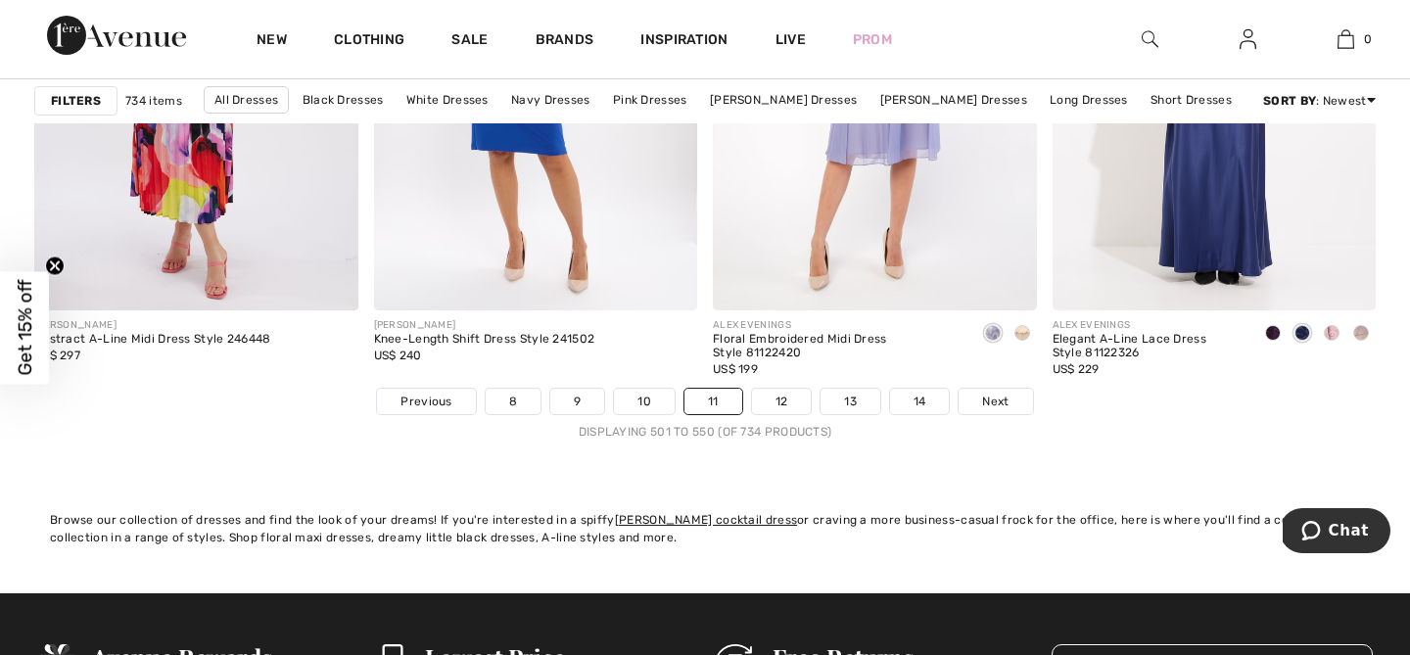
scroll to position [8853, 0]
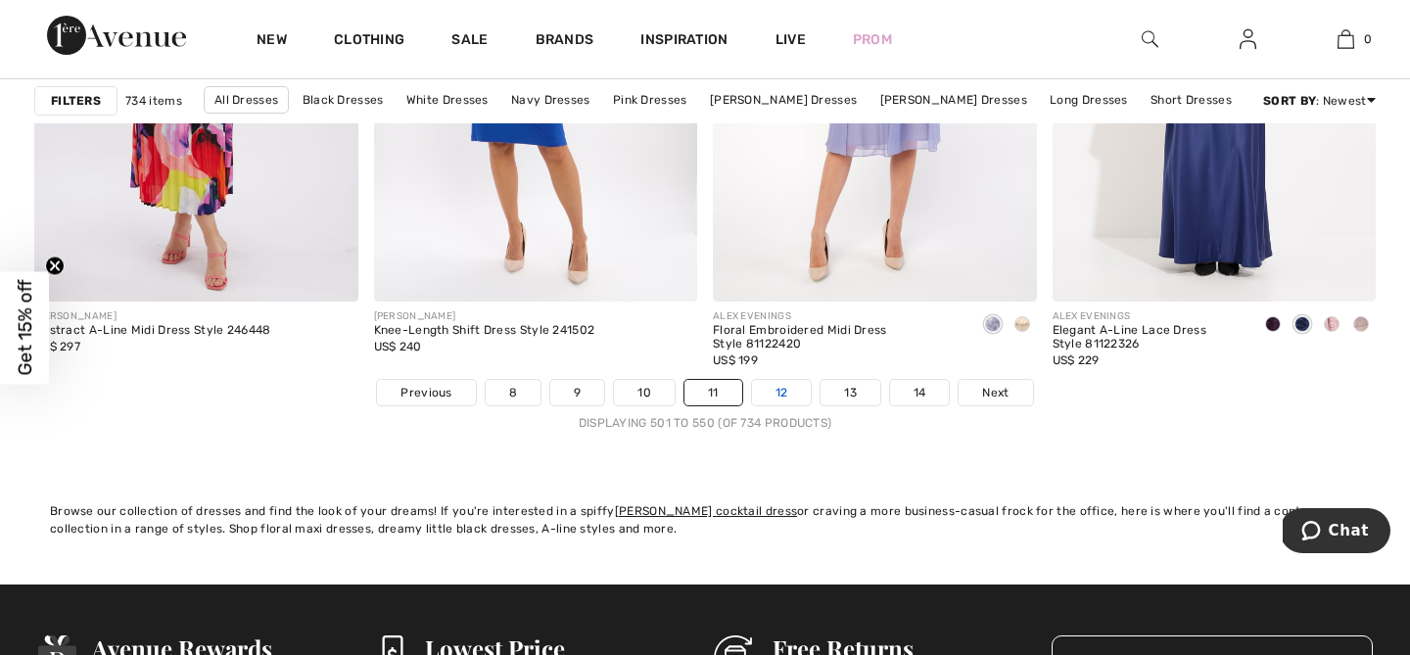
click at [784, 380] on link "12" at bounding box center [782, 392] width 60 height 25
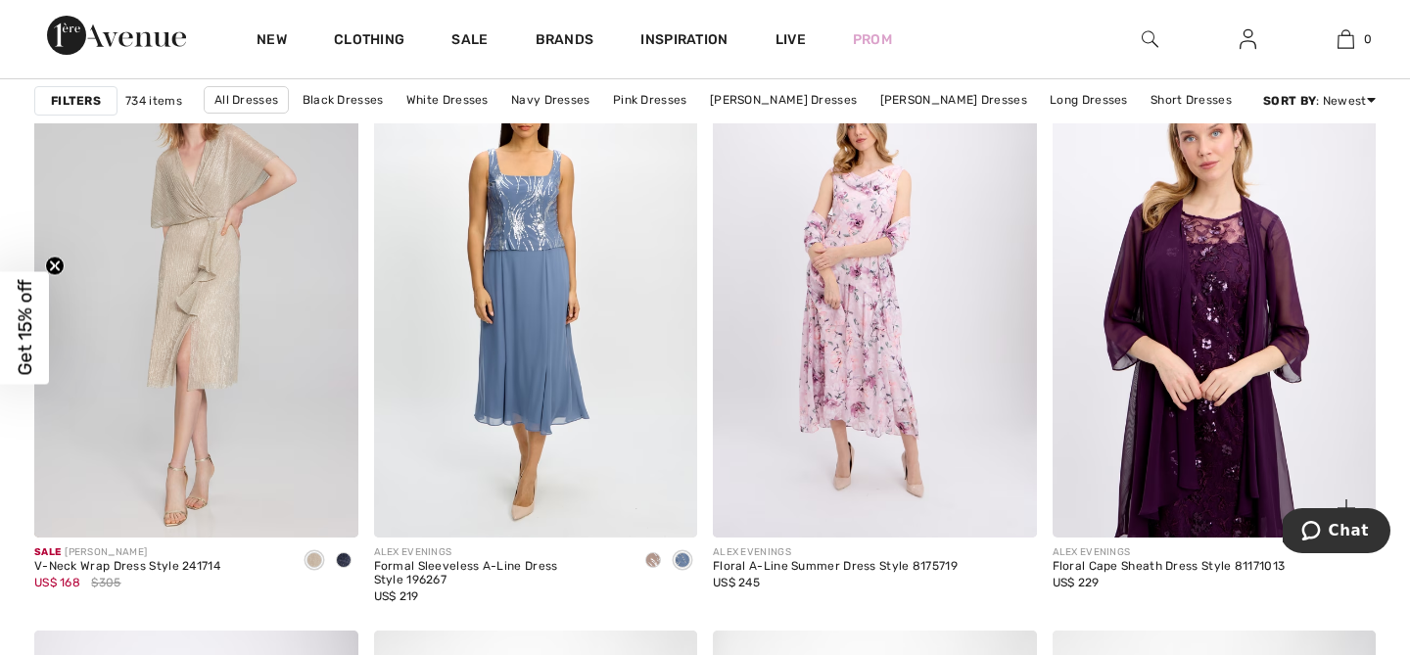
scroll to position [7379, 0]
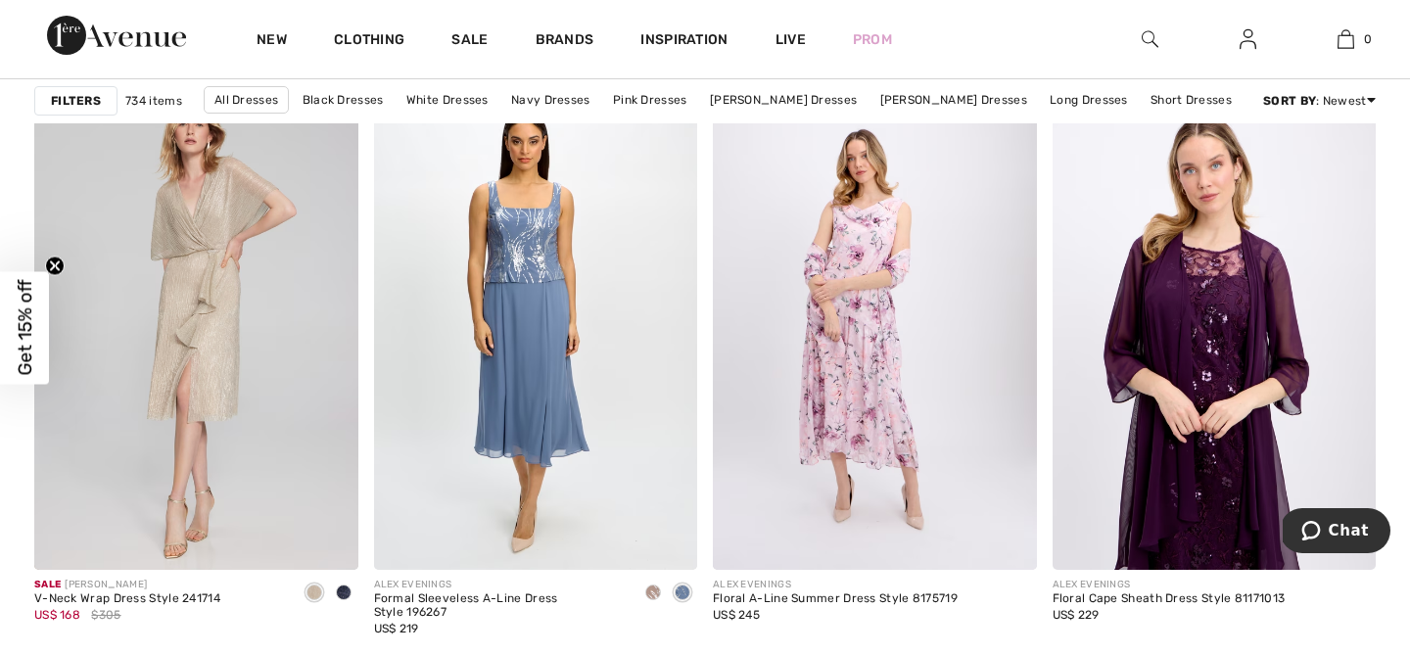
click at [1210, 300] on img at bounding box center [1215, 328] width 324 height 486
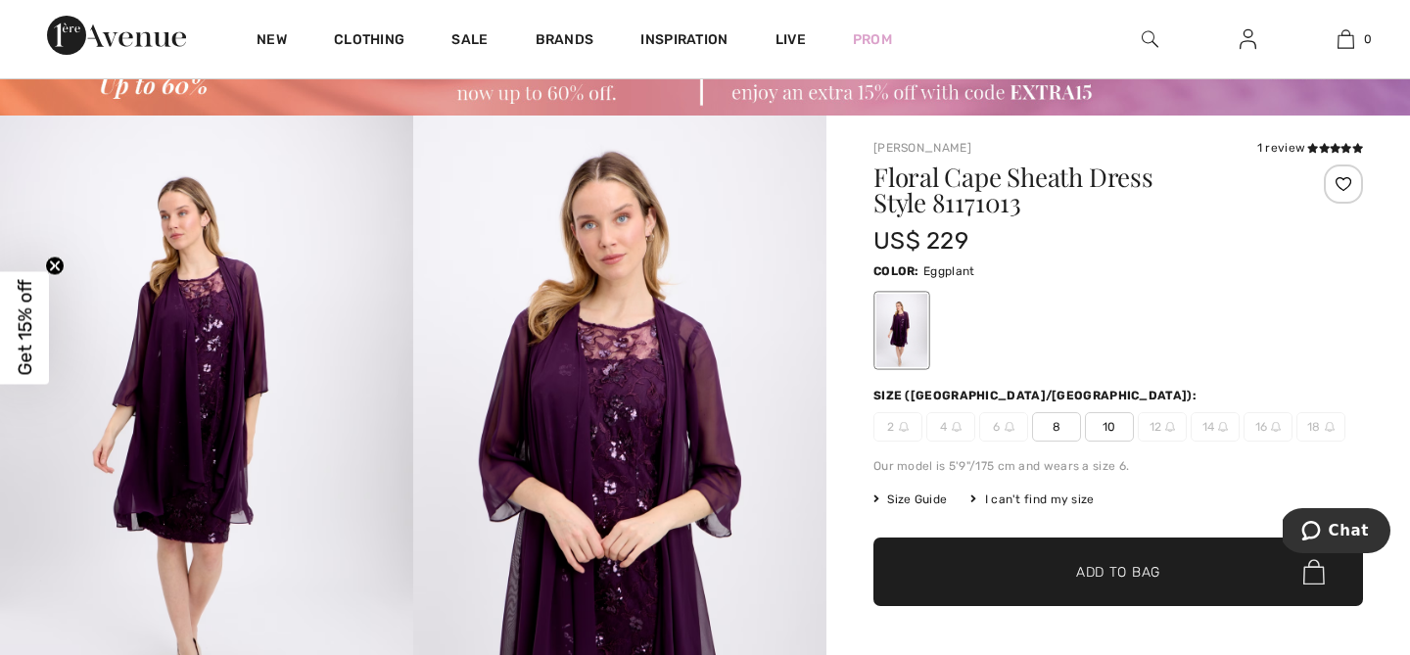
scroll to position [92, 0]
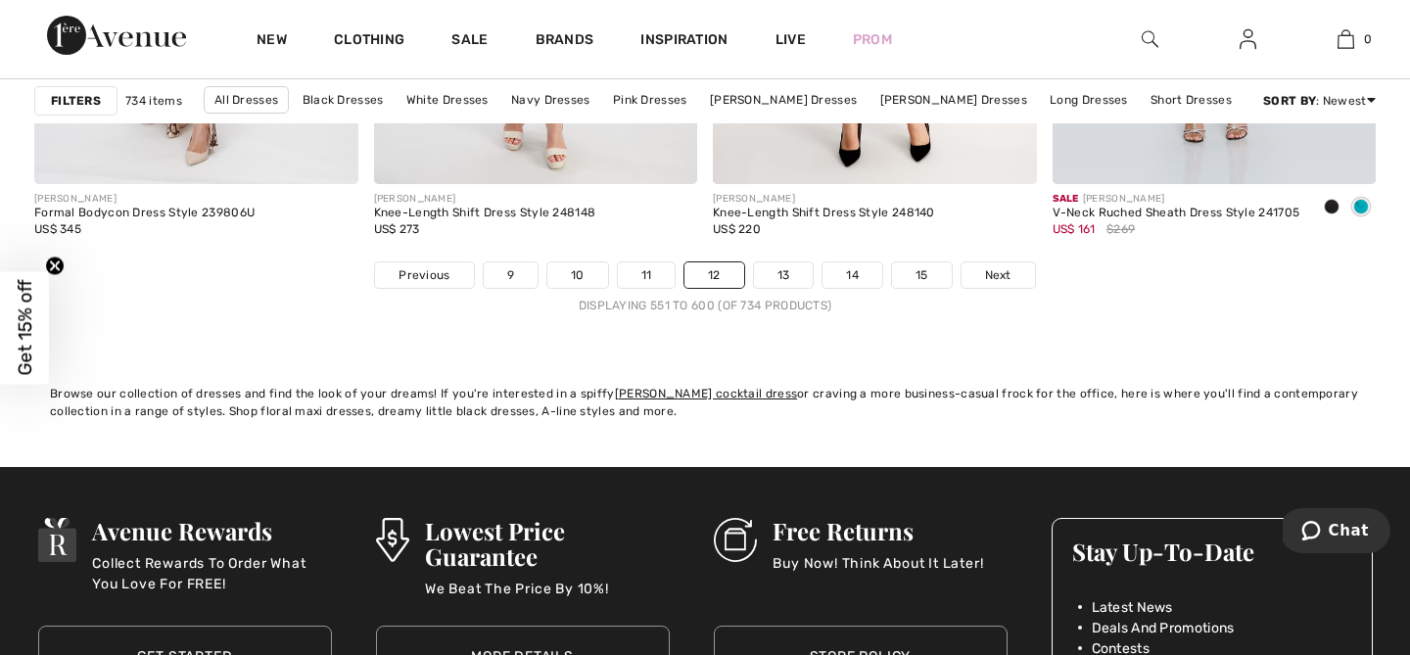
scroll to position [8928, 0]
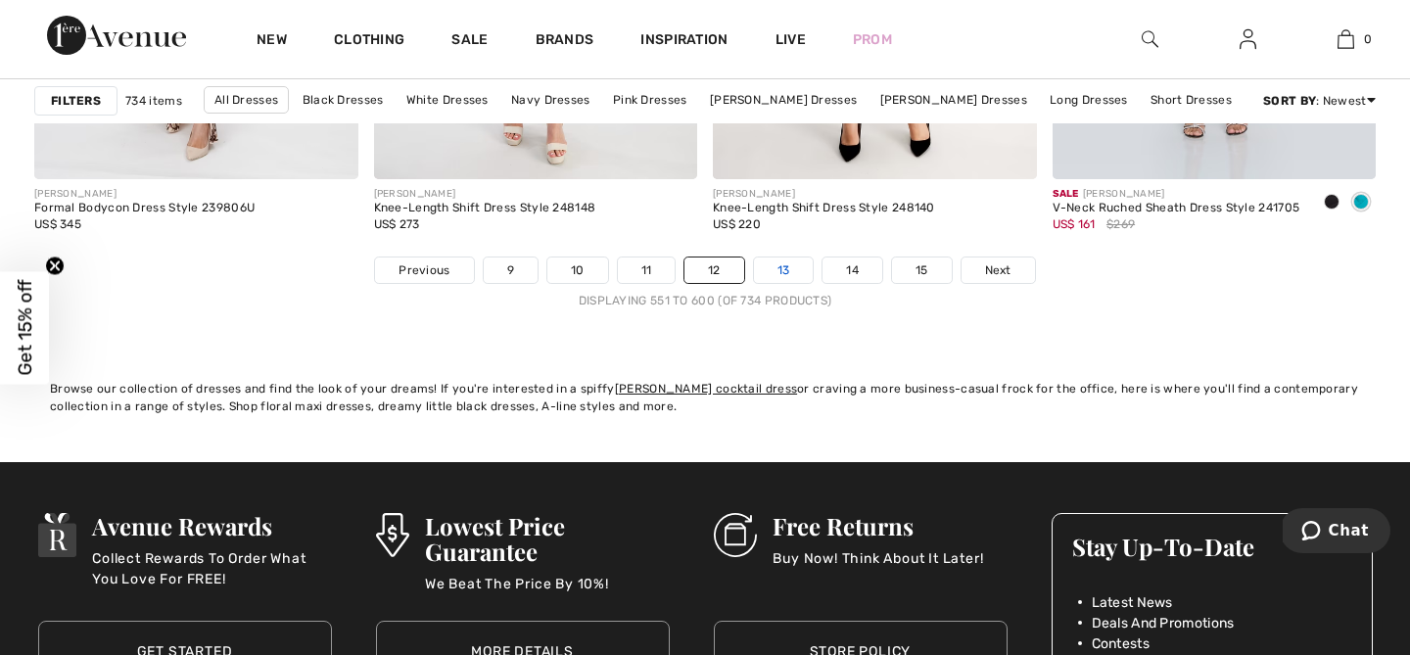
click at [794, 268] on link "13" at bounding box center [784, 270] width 60 height 25
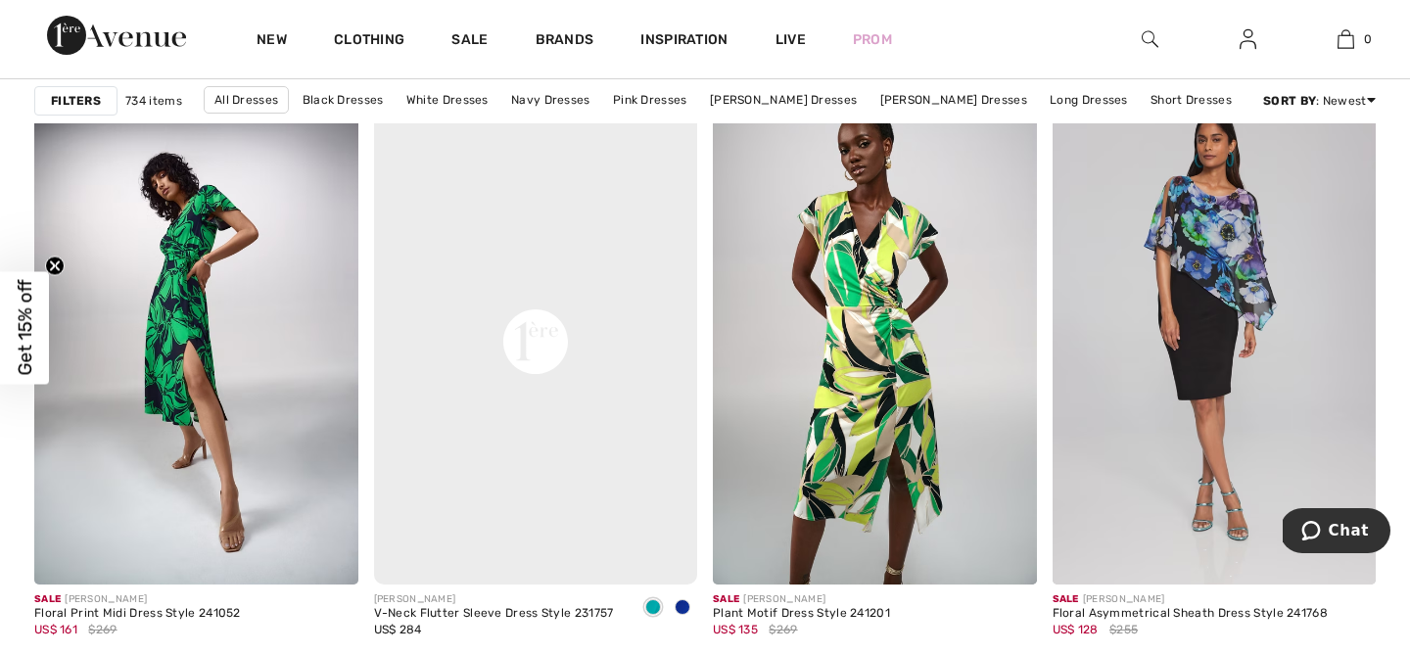
scroll to position [7964, 0]
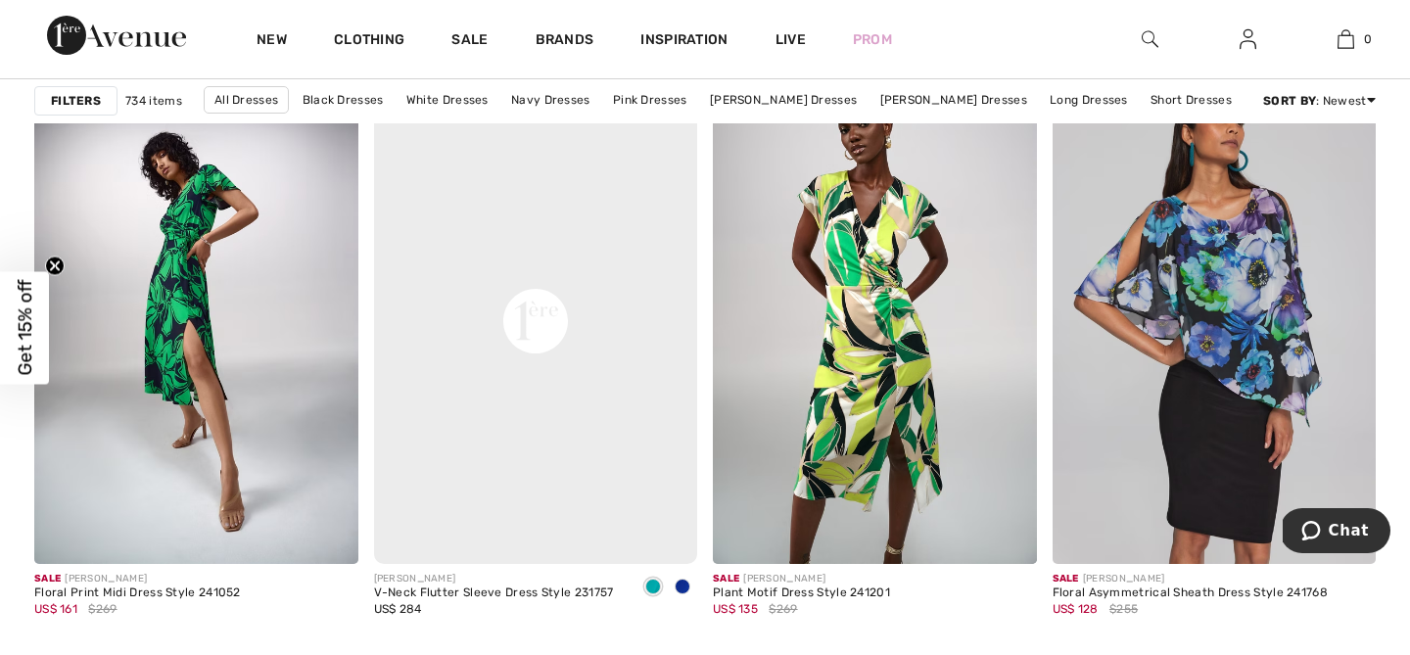
click at [1192, 358] on img at bounding box center [1215, 321] width 324 height 486
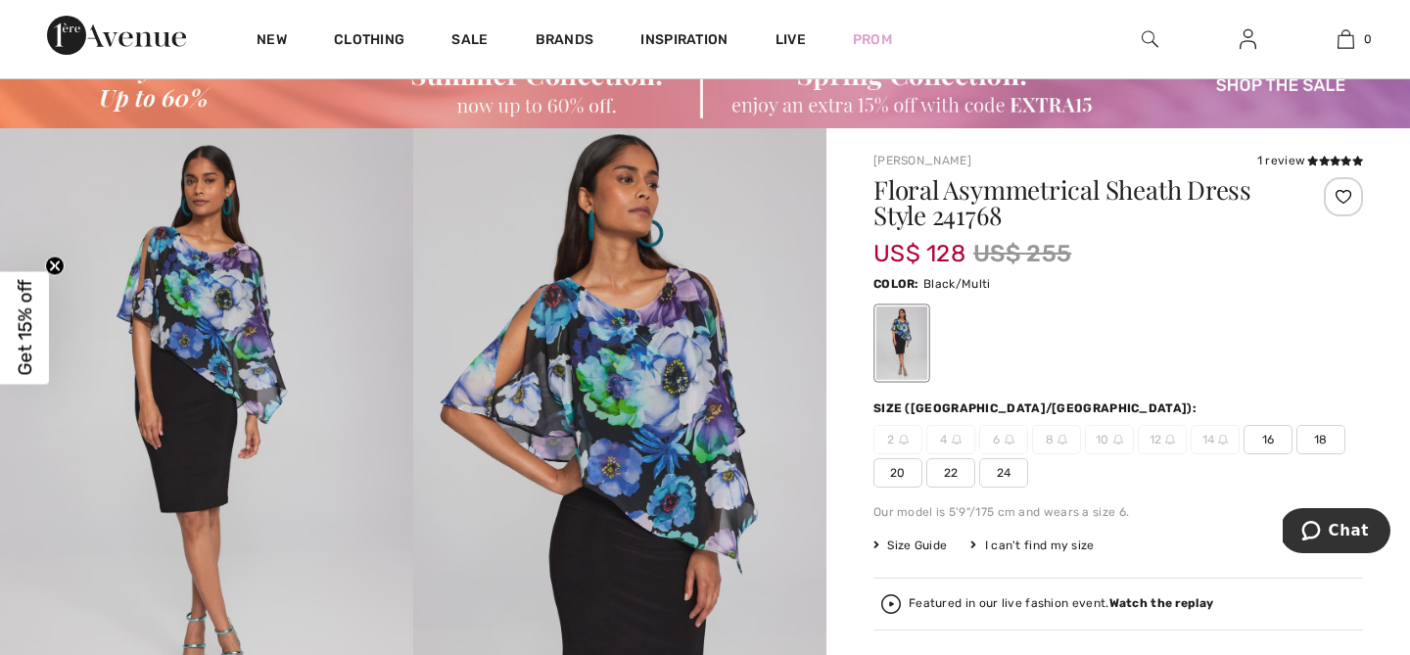
scroll to position [77, 0]
click at [1273, 432] on span "16" at bounding box center [1268, 438] width 49 height 29
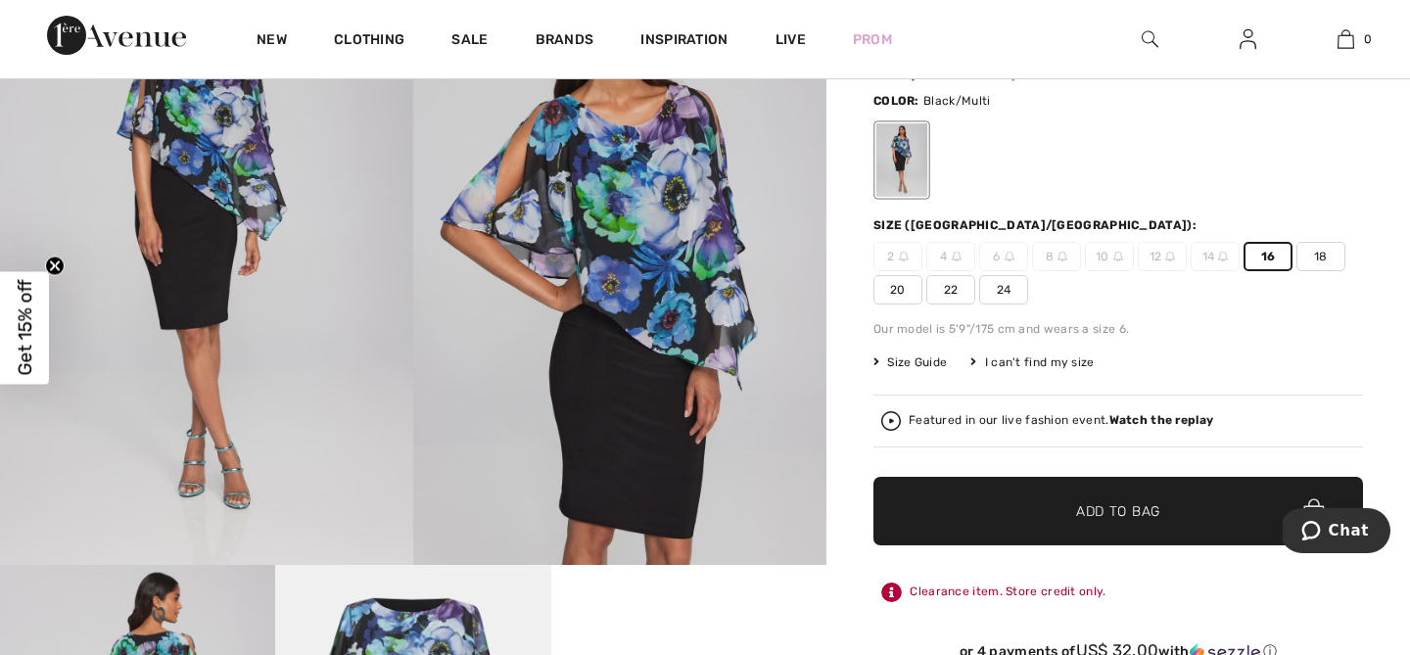
scroll to position [263, 0]
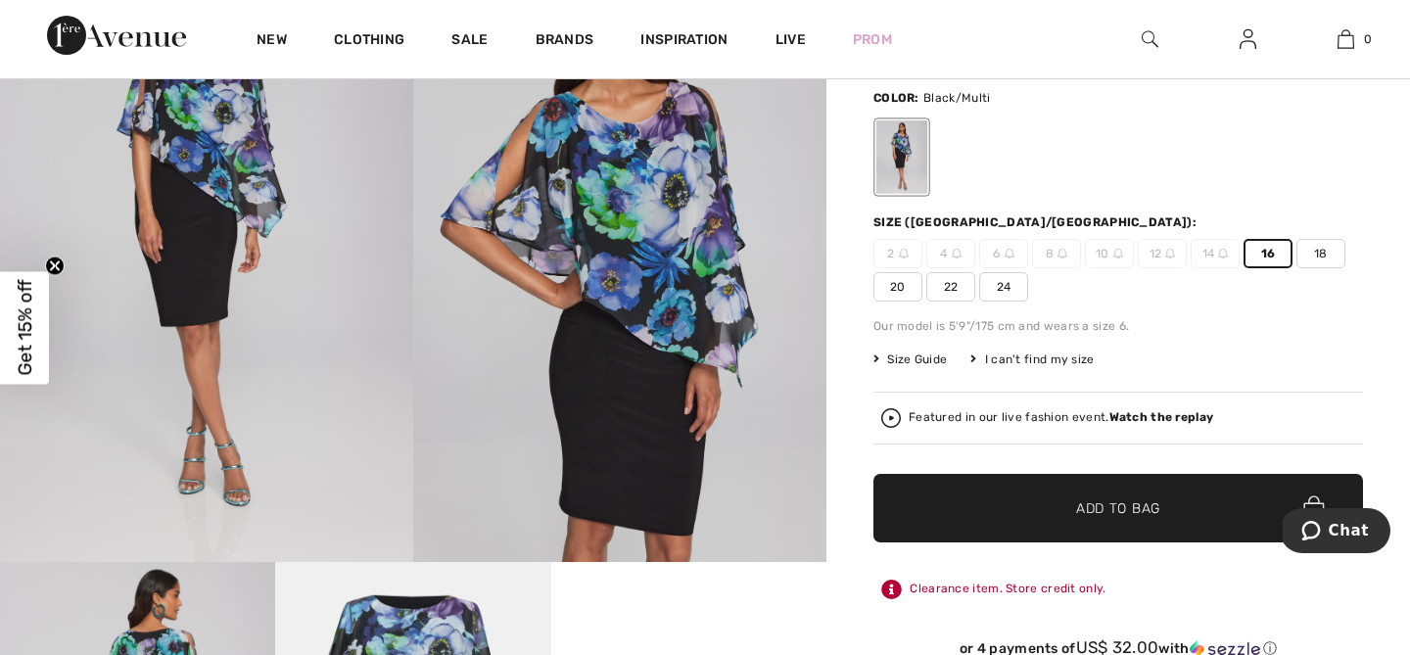
click at [1125, 505] on span "Add to Bag" at bounding box center [1118, 509] width 84 height 21
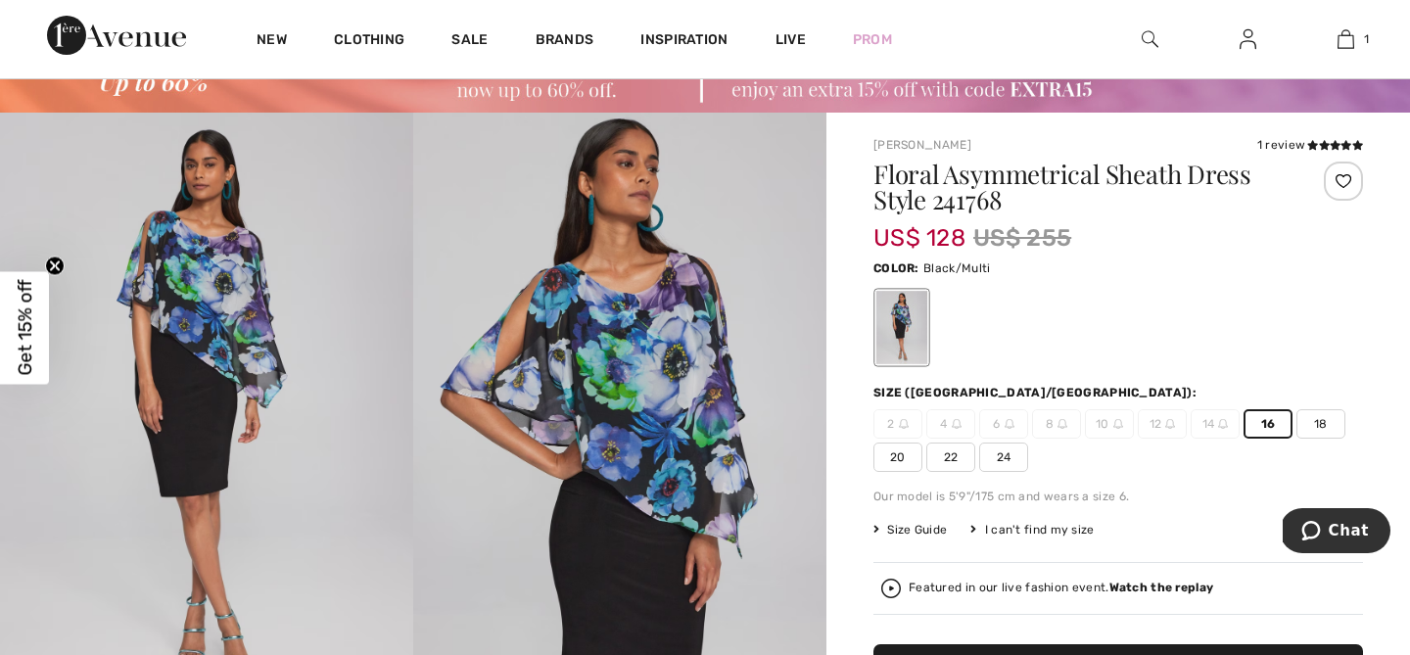
scroll to position [60, 0]
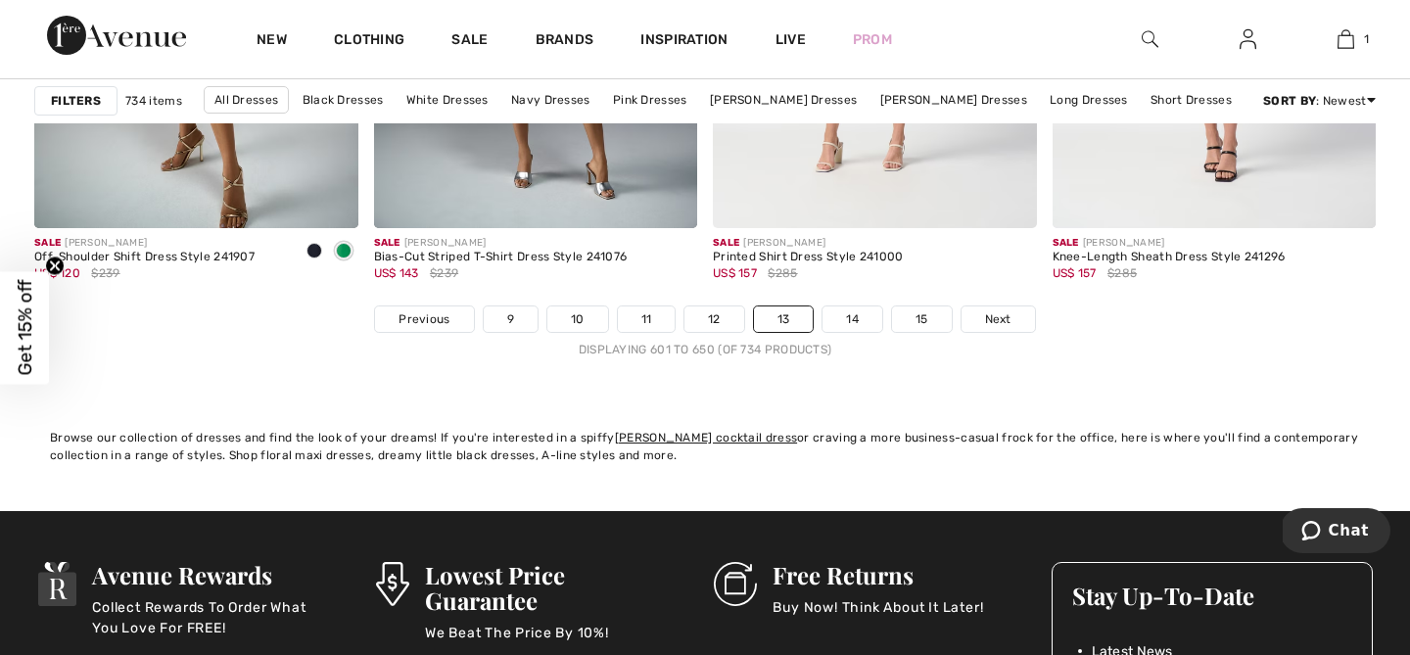
scroll to position [8884, 0]
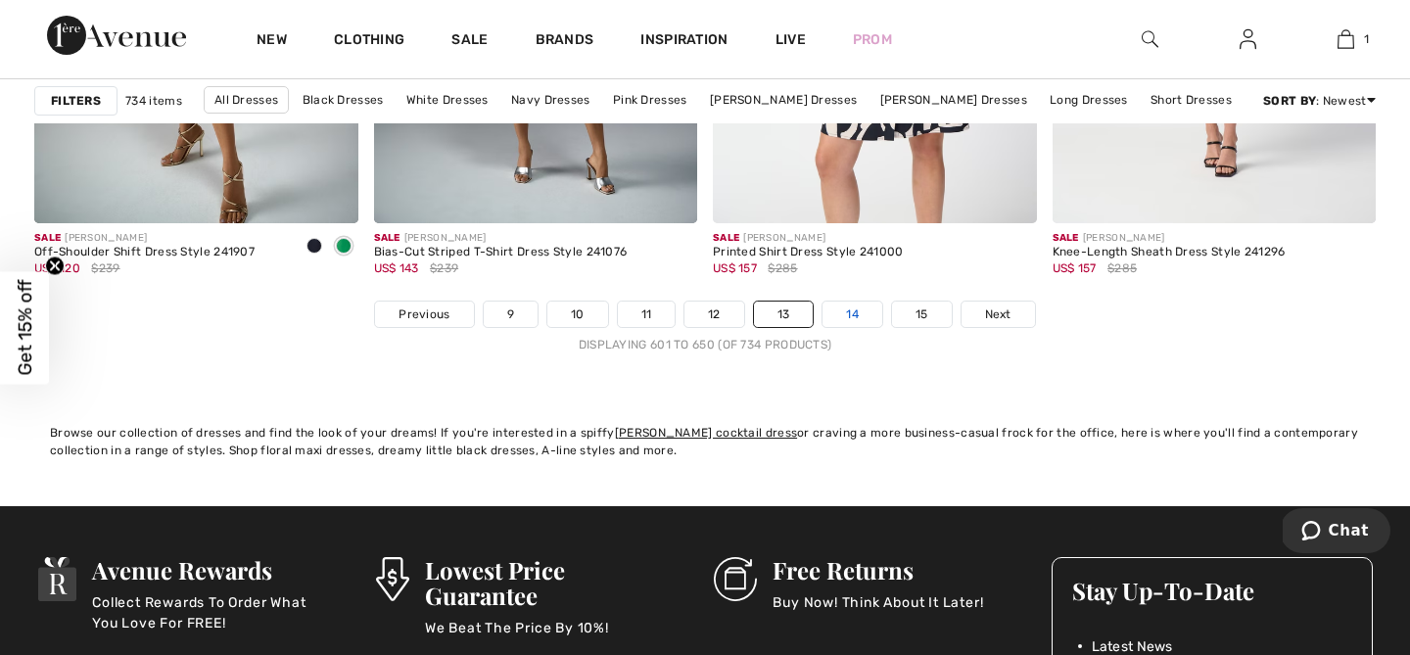
click at [850, 310] on link "14" at bounding box center [853, 314] width 60 height 25
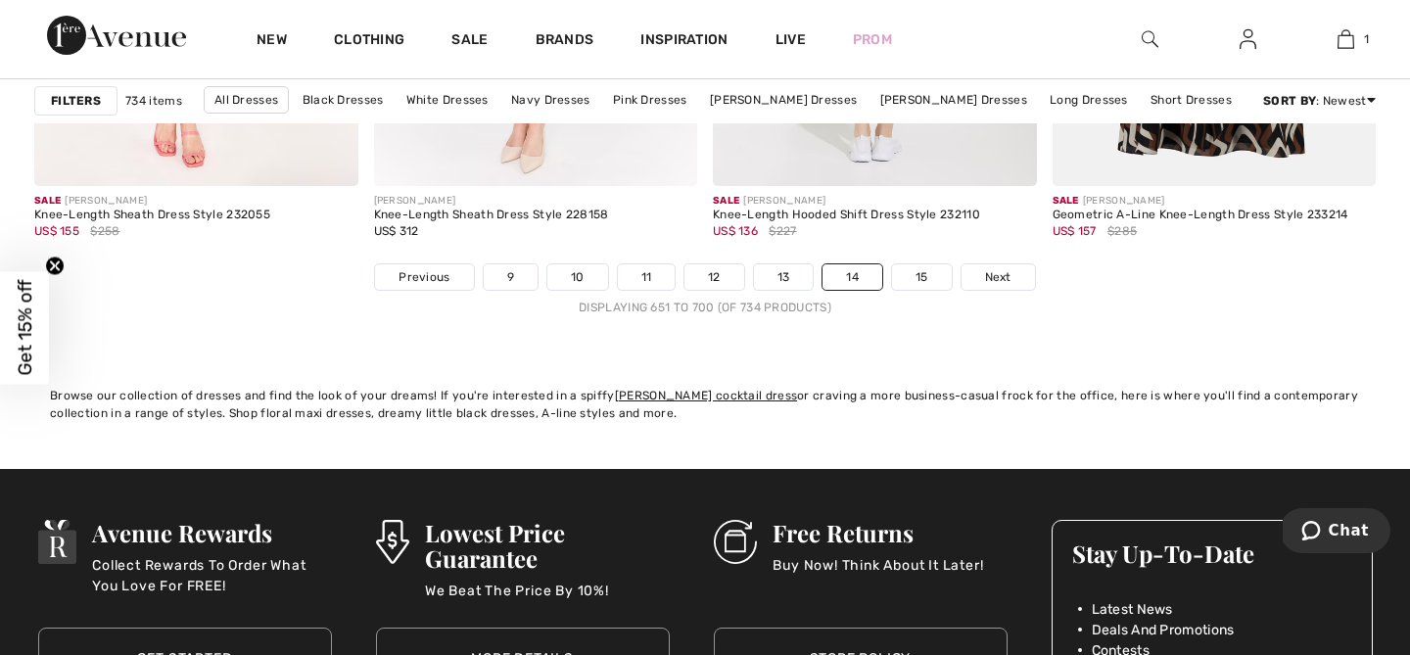
scroll to position [8926, 0]
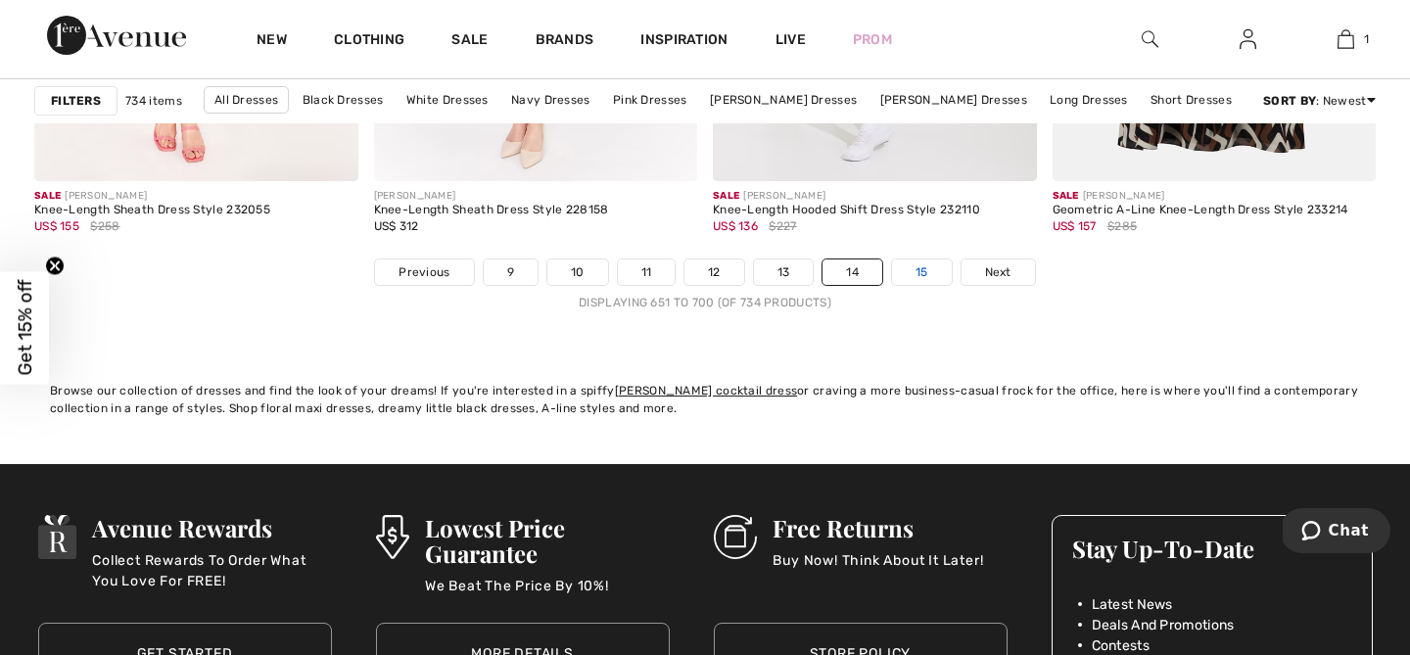
click at [911, 271] on link "15" at bounding box center [922, 272] width 60 height 25
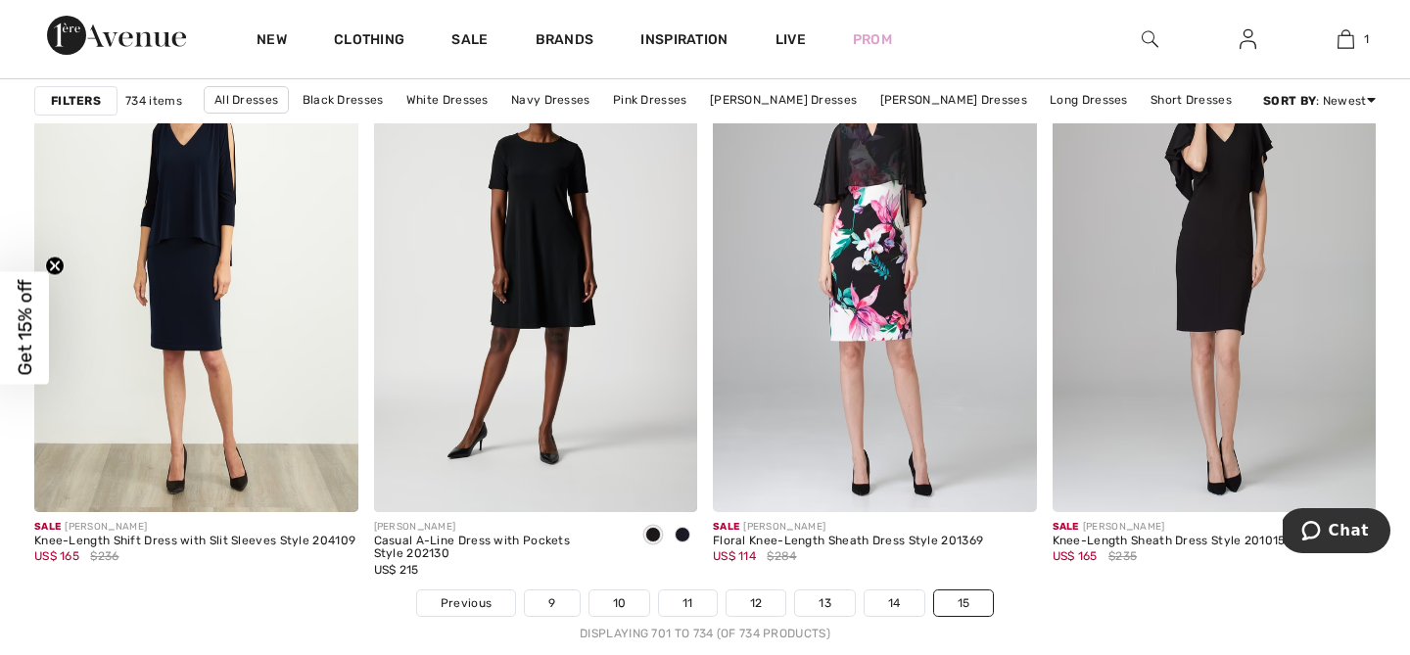
scroll to position [5981, 0]
